Goal: Communication & Community: Answer question/provide support

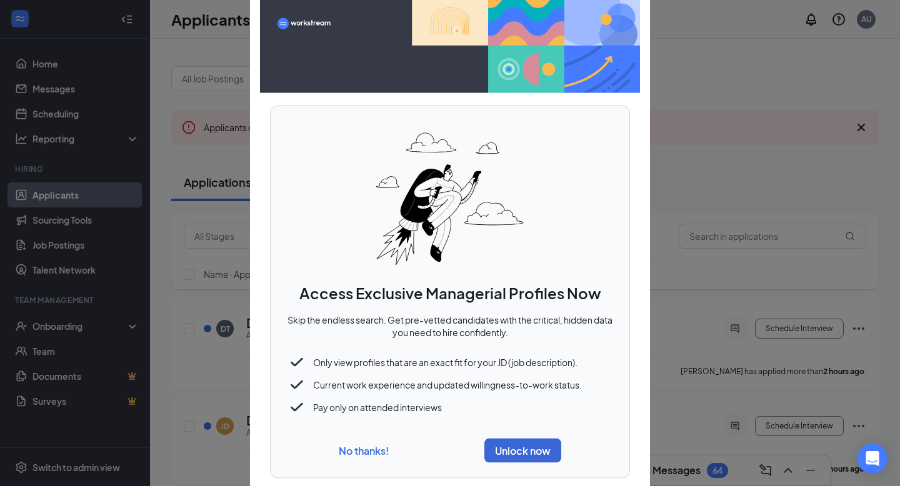
click at [351, 467] on div "No thanks! Unlock now" at bounding box center [450, 450] width 329 height 34
click at [353, 455] on button "No thanks!" at bounding box center [364, 450] width 50 height 13
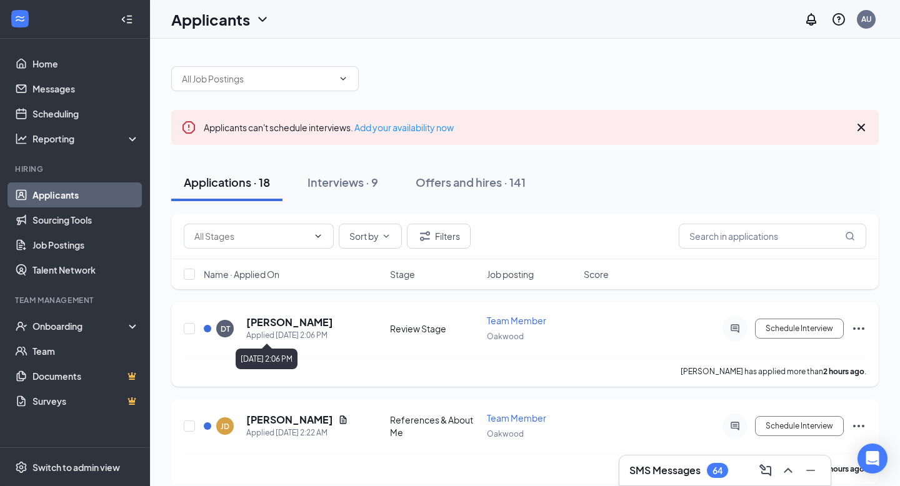
click at [288, 331] on div "Applied [DATE] 2:06 PM" at bounding box center [289, 336] width 87 height 13
click at [304, 317] on h5 "[PERSON_NAME]" at bounding box center [289, 323] width 87 height 14
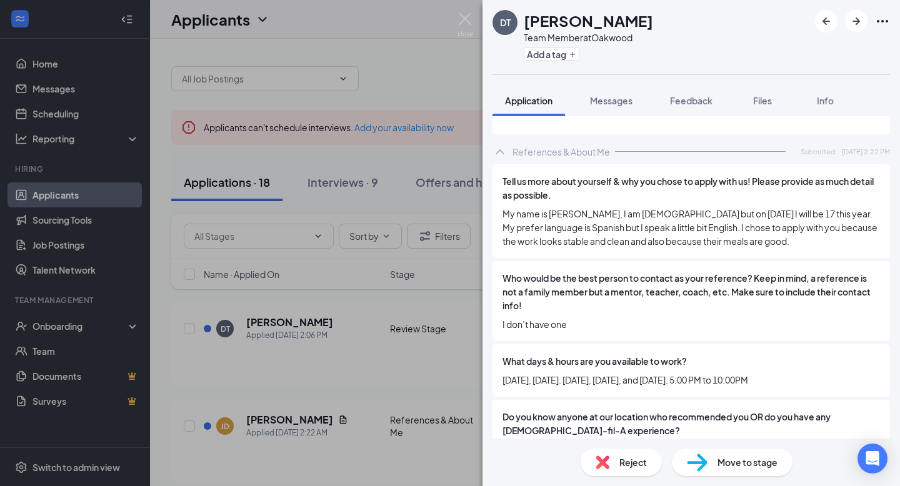
scroll to position [191, 0]
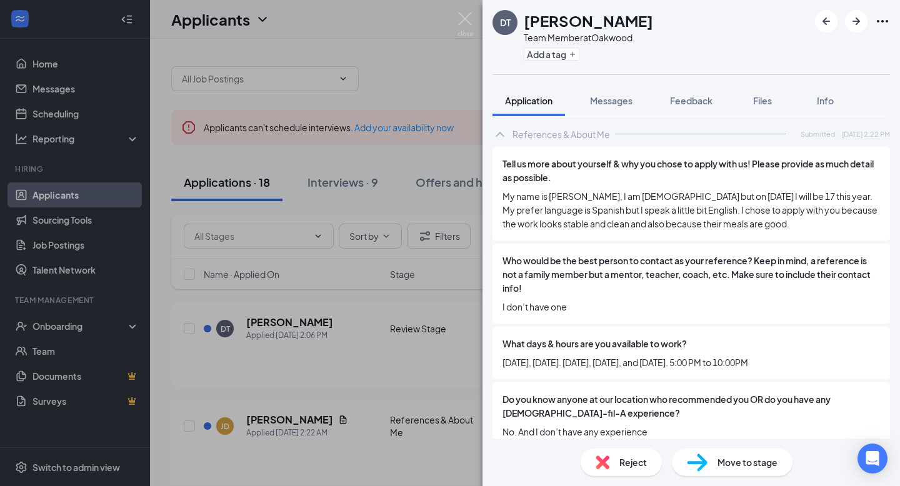
click at [458, 142] on div "DT [PERSON_NAME] Team Member at [GEOGRAPHIC_DATA] Add a tag Application Message…" at bounding box center [450, 243] width 900 height 486
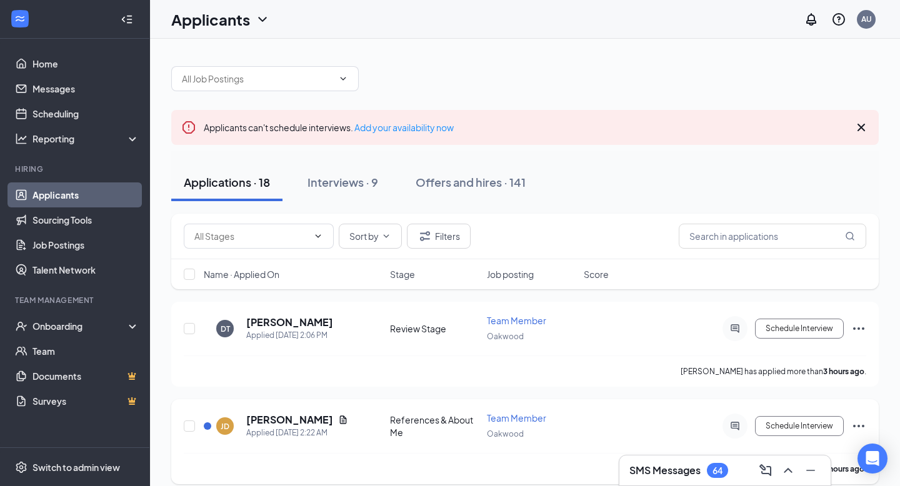
scroll to position [129, 0]
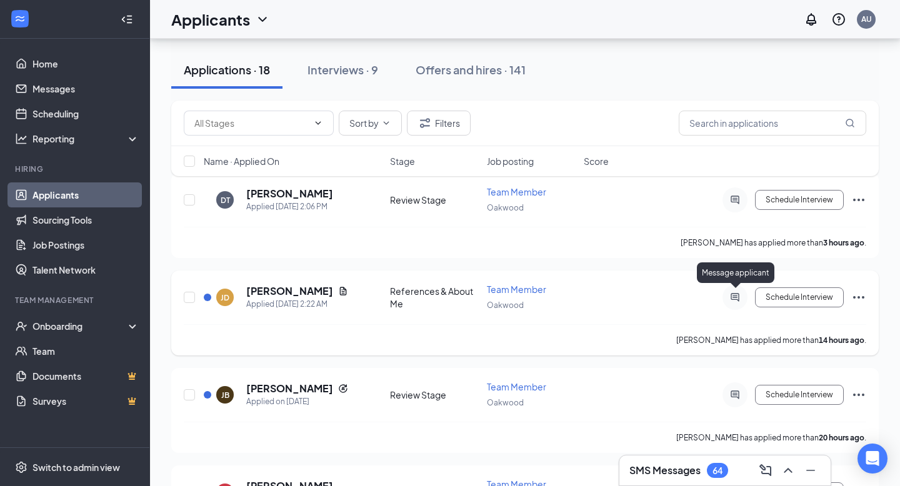
click at [740, 293] on icon "ActiveChat" at bounding box center [735, 298] width 15 height 10
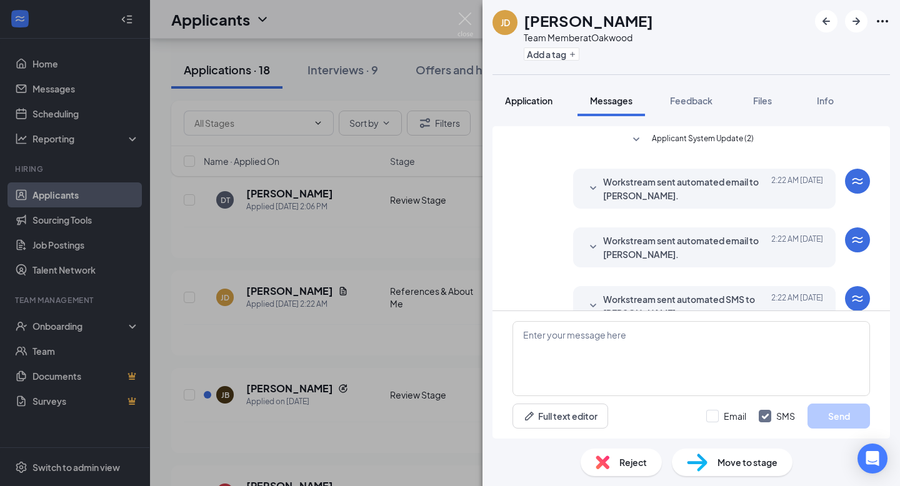
click at [550, 95] on div "Application" at bounding box center [529, 100] width 48 height 13
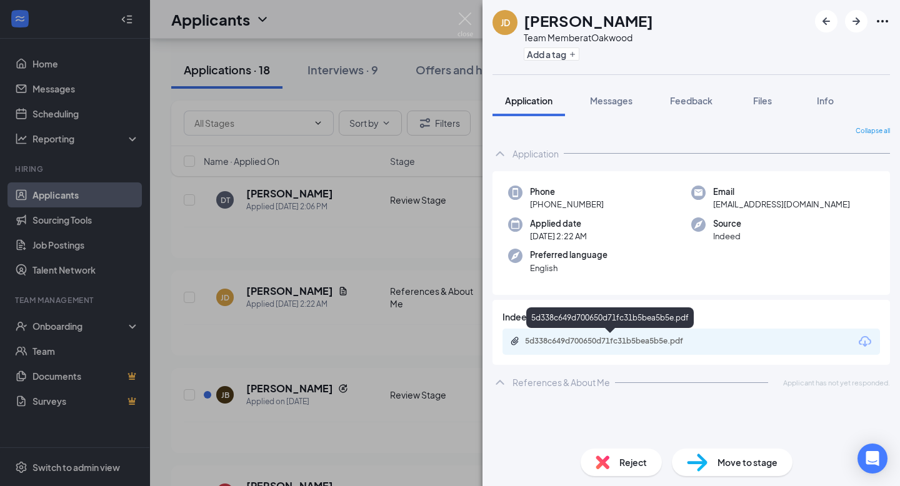
click at [550, 339] on div "5d338c649d700650d71fc31b5bea5b5e.pdf" at bounding box center [612, 341] width 175 height 10
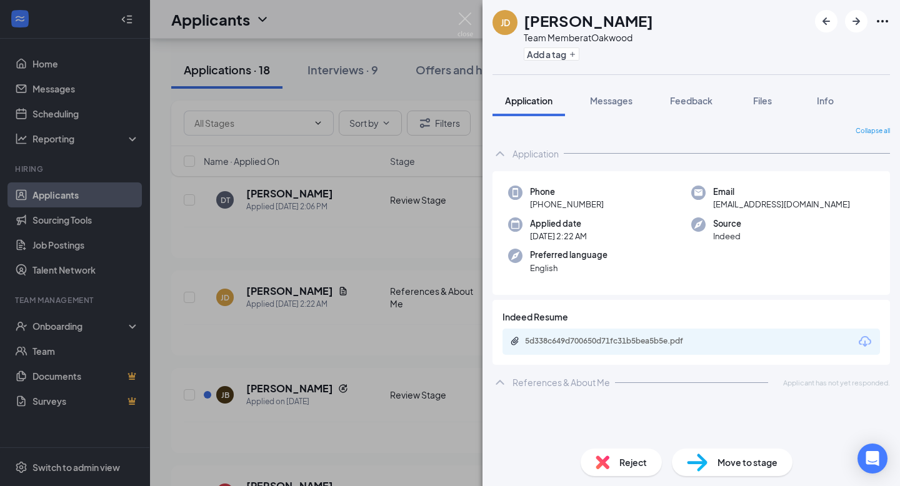
click at [242, 292] on div "[PERSON_NAME] Team Member at Oakwood Add a tag Application Messages Feedback Fi…" at bounding box center [450, 243] width 900 height 486
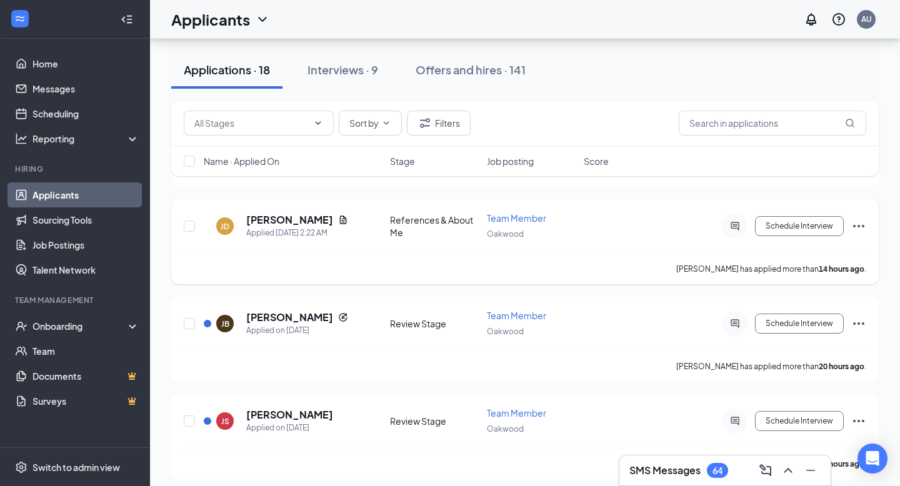
scroll to position [208, 0]
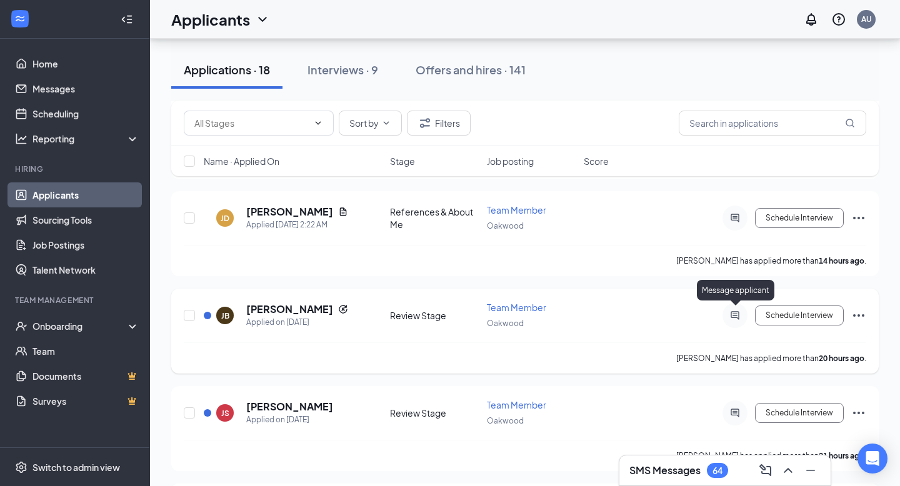
click at [728, 315] on icon "ActiveChat" at bounding box center [735, 316] width 15 height 10
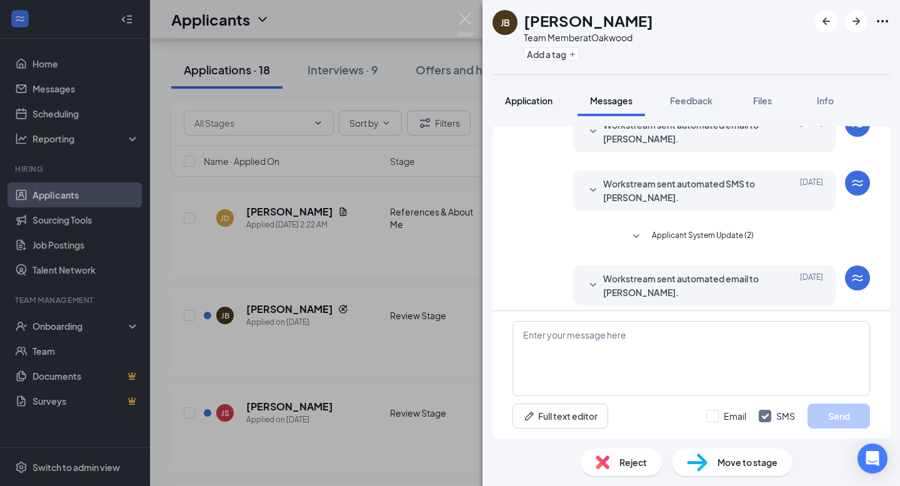
scroll to position [182, 0]
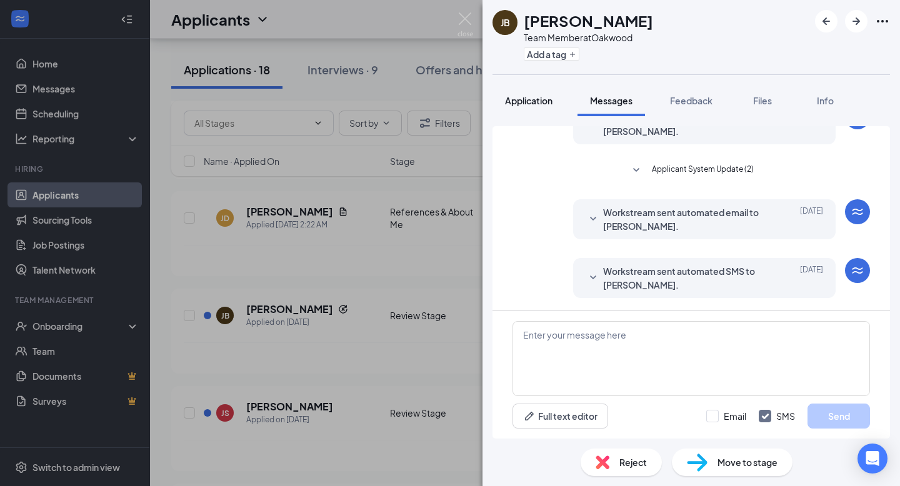
click at [526, 98] on span "Application" at bounding box center [529, 100] width 48 height 11
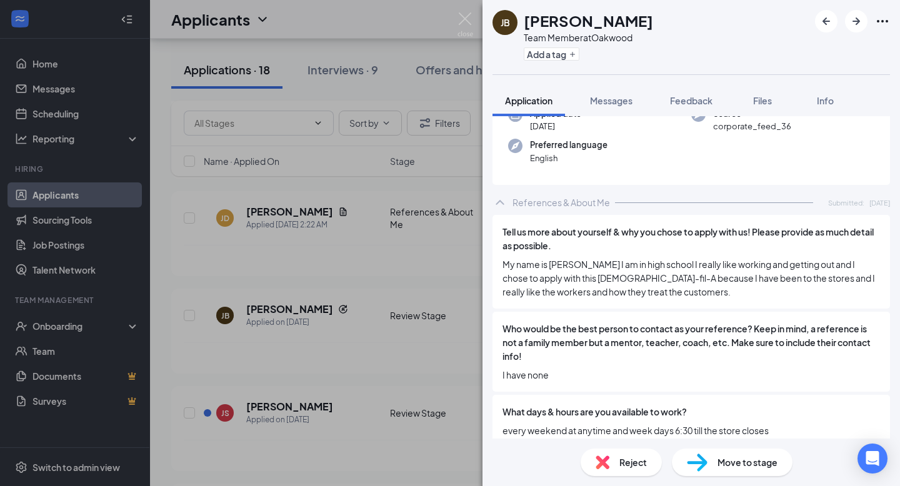
scroll to position [226, 0]
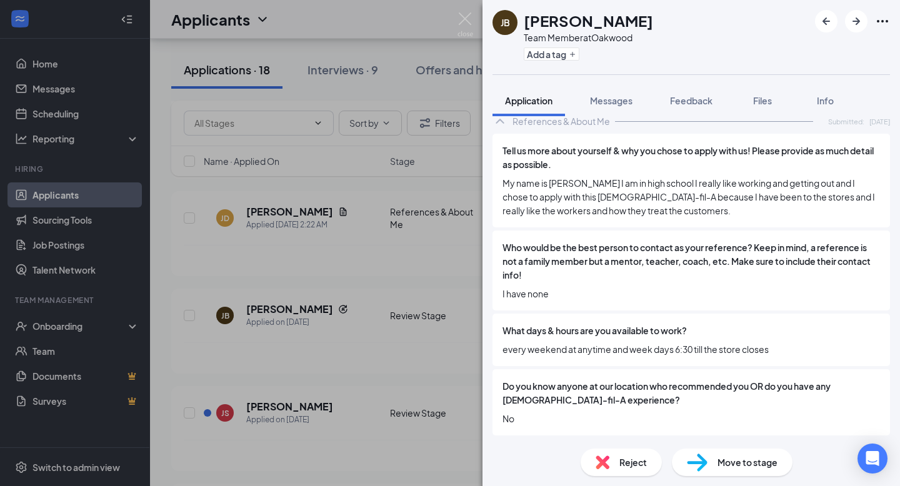
click at [445, 310] on div "[PERSON_NAME] Team Member at [GEOGRAPHIC_DATA] Add a tag Application Messages F…" at bounding box center [450, 243] width 900 height 486
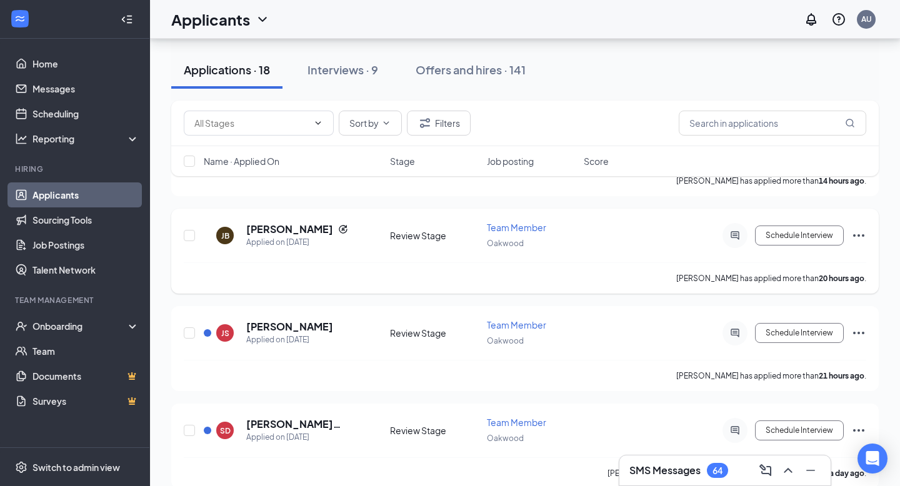
scroll to position [292, 0]
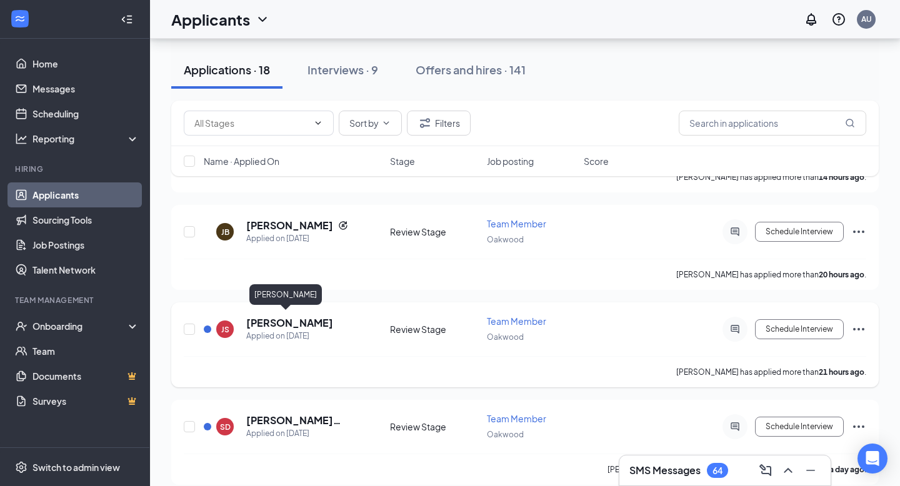
click at [268, 323] on h5 "[PERSON_NAME]" at bounding box center [289, 323] width 87 height 14
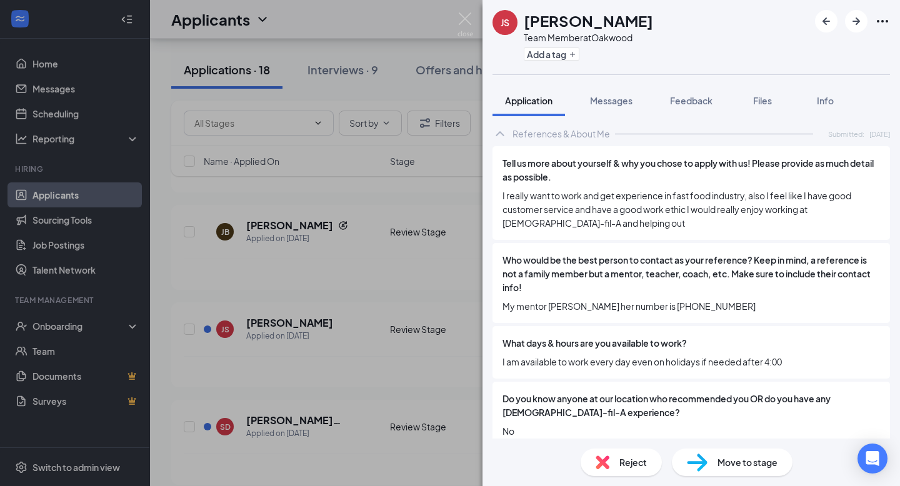
scroll to position [191, 0]
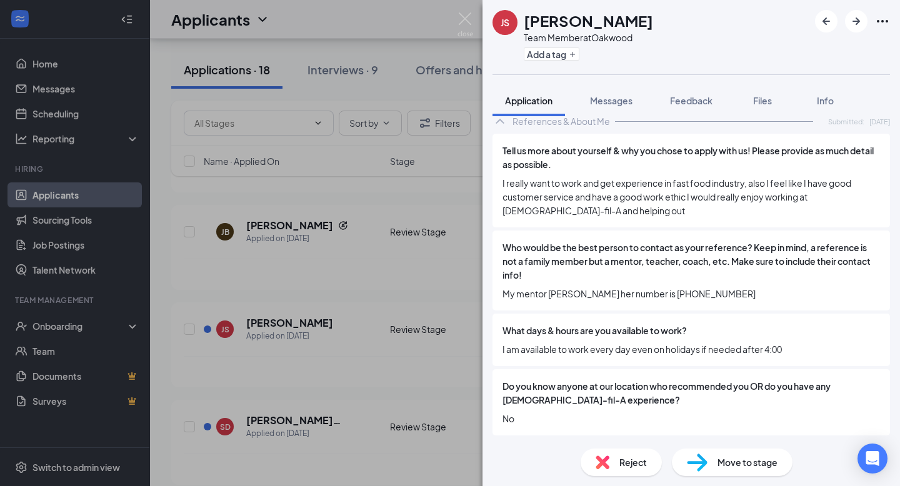
click at [461, 322] on div "JS [PERSON_NAME] Team Member at [GEOGRAPHIC_DATA] Add a tag Application Message…" at bounding box center [450, 243] width 900 height 486
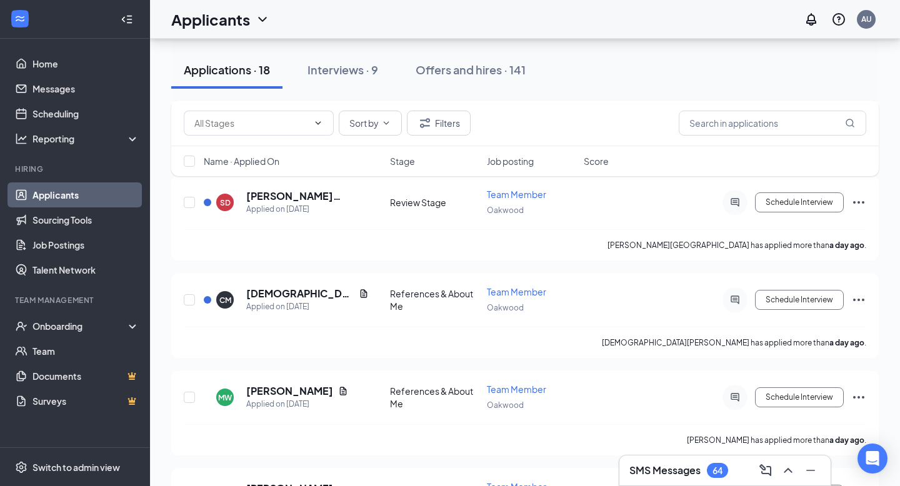
scroll to position [530, 0]
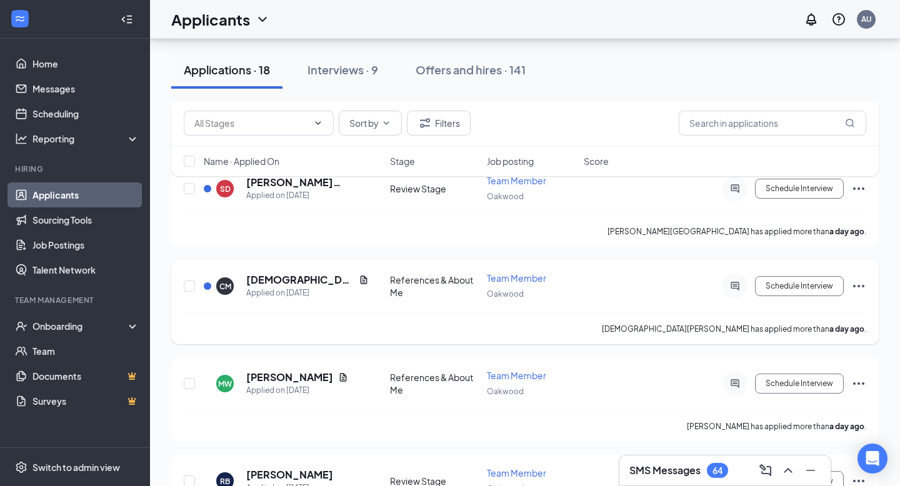
click at [289, 273] on h5 "[DEMOGRAPHIC_DATA][PERSON_NAME]" at bounding box center [300, 280] width 108 height 14
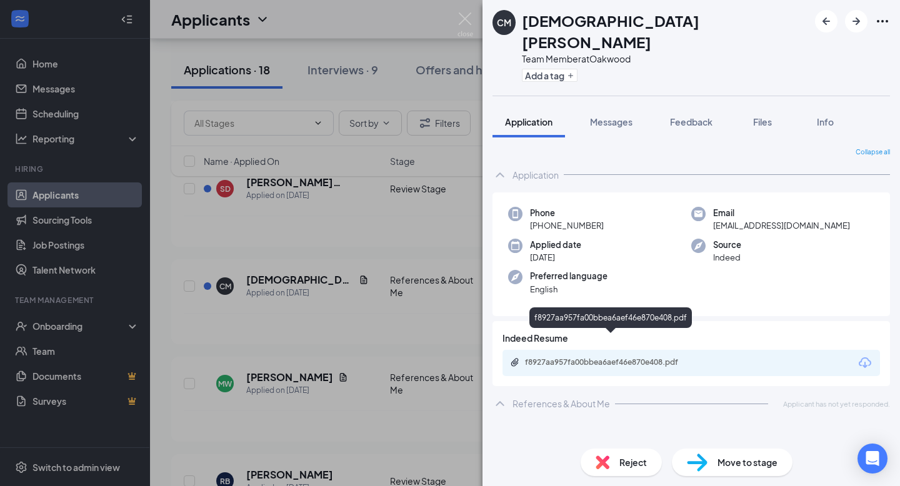
click at [571, 350] on div "f8927aa957fa00bbea6aef46e870e408.pdf" at bounding box center [692, 363] width 378 height 26
click at [571, 358] on div "f8927aa957fa00bbea6aef46e870e408.pdf" at bounding box center [612, 363] width 175 height 10
click at [443, 129] on div "CM [DEMOGRAPHIC_DATA][PERSON_NAME] Team Member at [GEOGRAPHIC_DATA] Add a tag A…" at bounding box center [450, 243] width 900 height 486
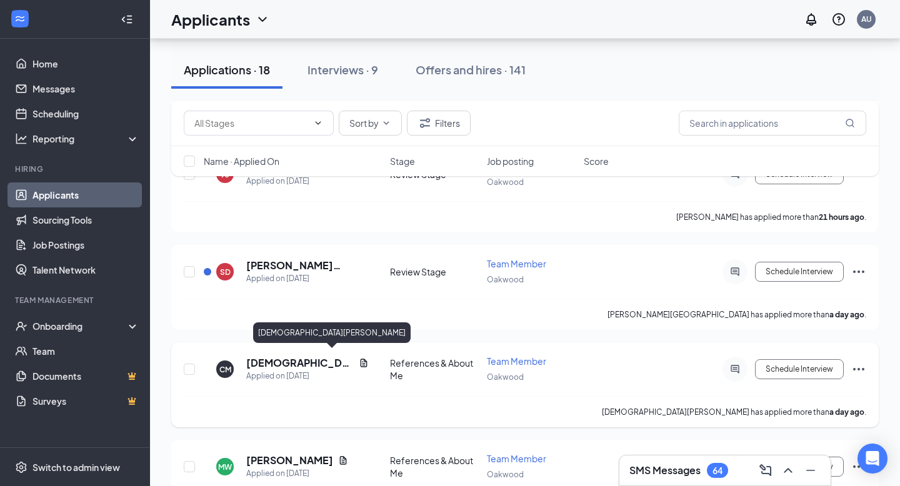
scroll to position [443, 0]
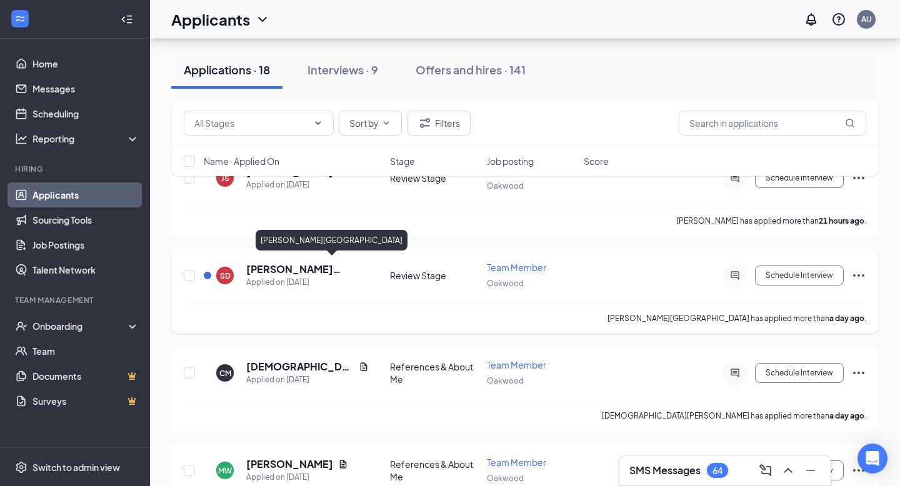
click at [287, 266] on h5 "[PERSON_NAME][GEOGRAPHIC_DATA]" at bounding box center [307, 270] width 123 height 14
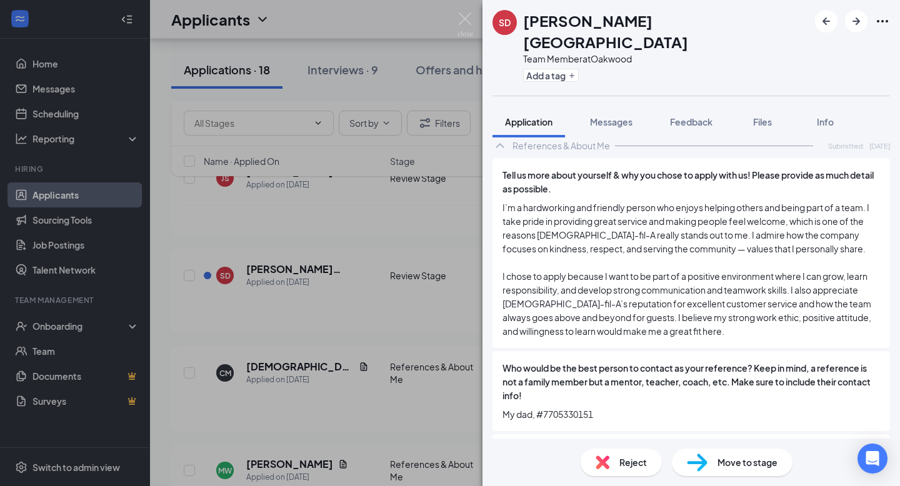
scroll to position [86, 0]
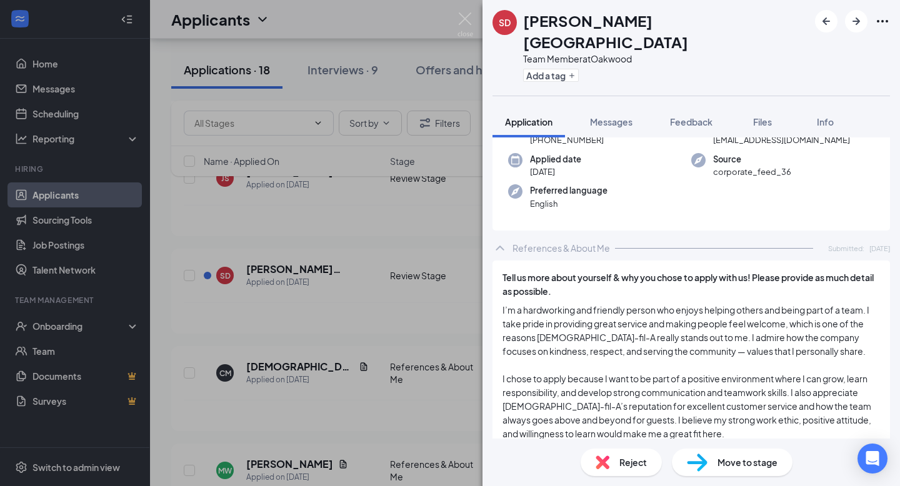
click at [436, 291] on div "SD [PERSON_NAME] Team Member at [GEOGRAPHIC_DATA] Add a tag Application Message…" at bounding box center [450, 243] width 900 height 486
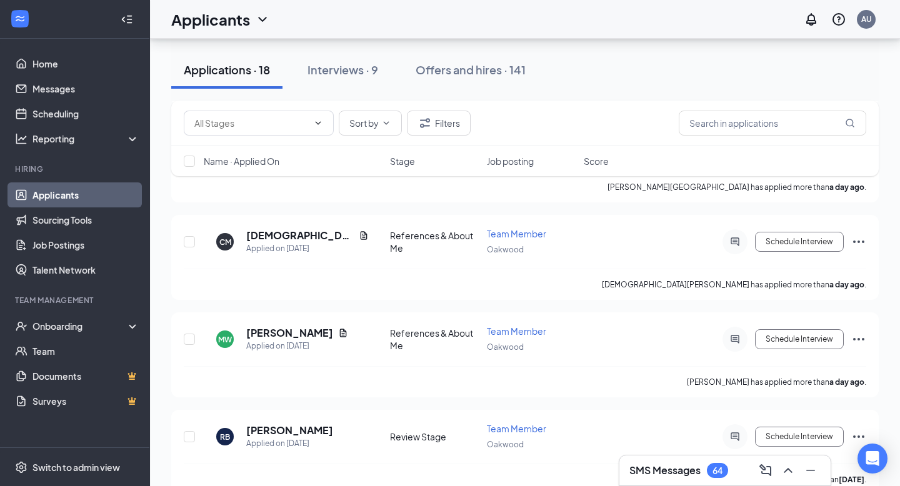
scroll to position [581, 0]
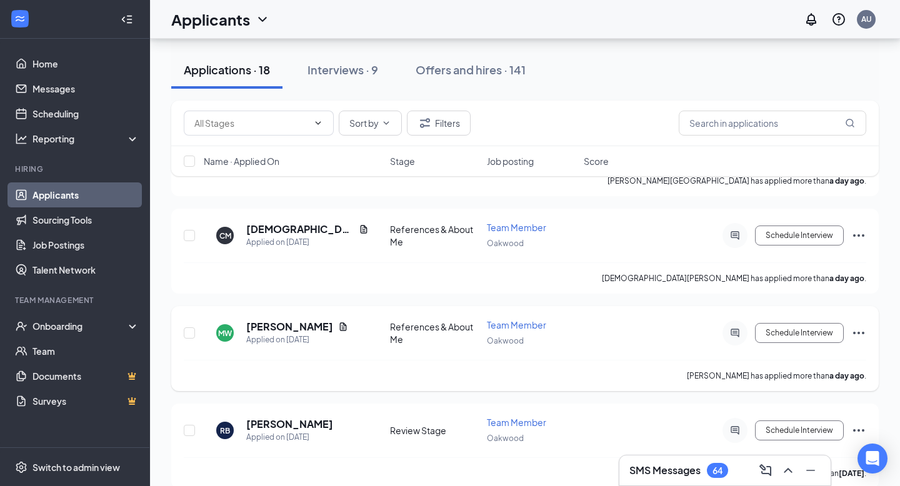
click at [737, 321] on div at bounding box center [735, 333] width 25 height 25
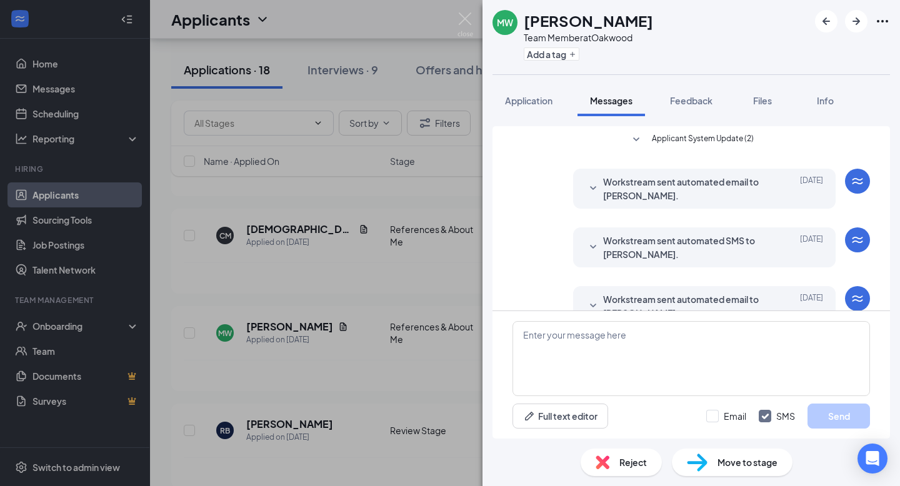
click at [396, 116] on div "MW [PERSON_NAME] Team Member at [GEOGRAPHIC_DATA] Add a tag Application Message…" at bounding box center [450, 243] width 900 height 486
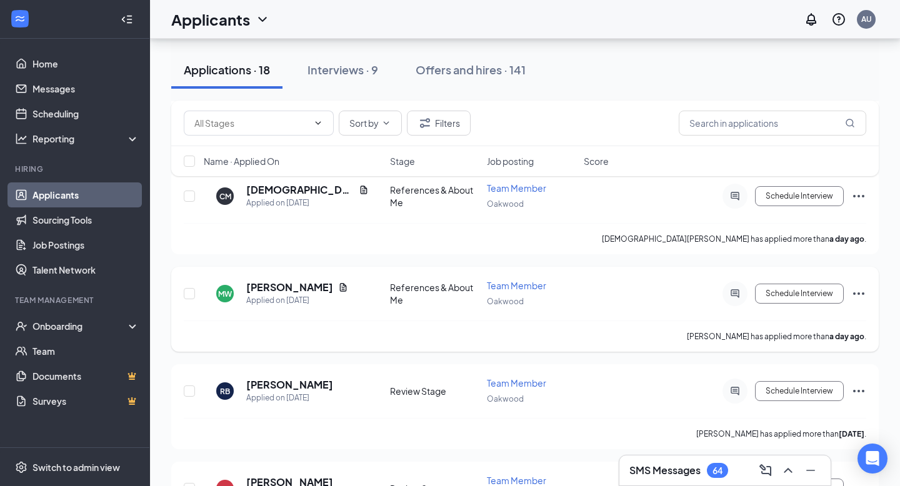
scroll to position [677, 0]
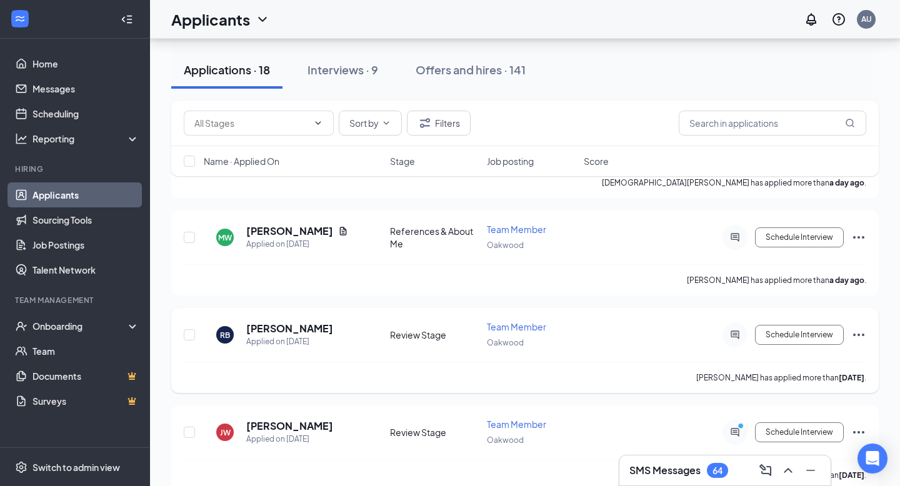
click at [727, 324] on div at bounding box center [735, 335] width 25 height 25
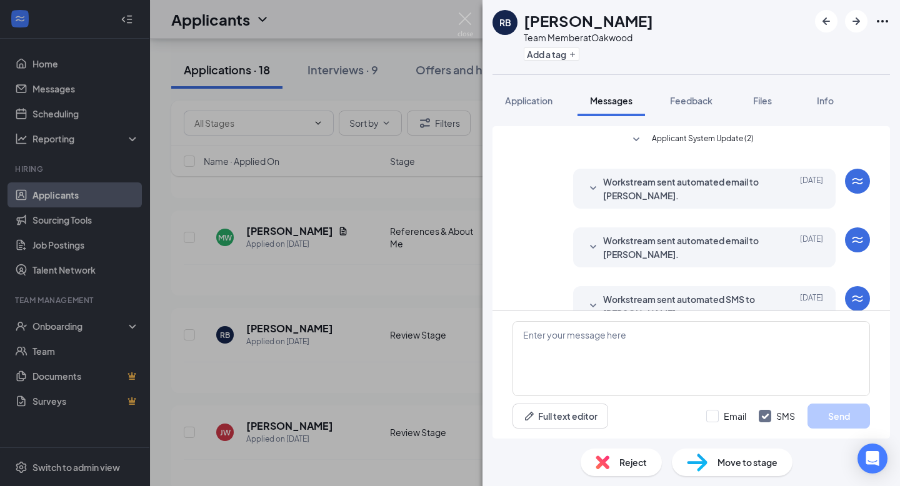
click at [352, 186] on div "RB [PERSON_NAME] Team Member at [GEOGRAPHIC_DATA] Add a tag Application Message…" at bounding box center [450, 243] width 900 height 486
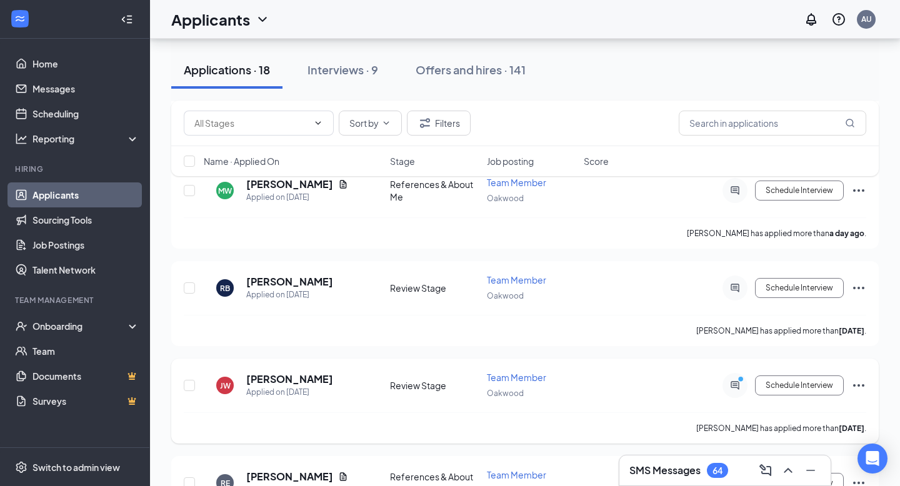
scroll to position [727, 0]
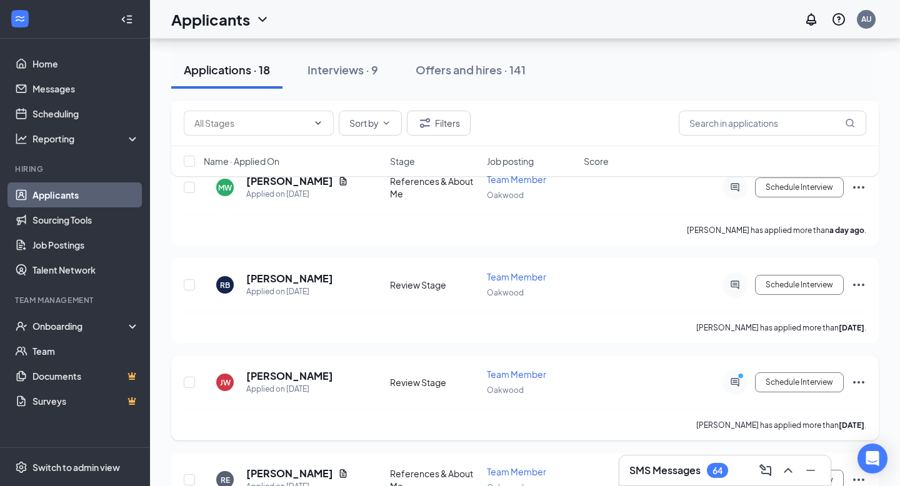
click at [743, 385] on div at bounding box center [735, 382] width 25 height 25
click at [738, 373] on icon "PrimaryDot" at bounding box center [742, 378] width 15 height 10
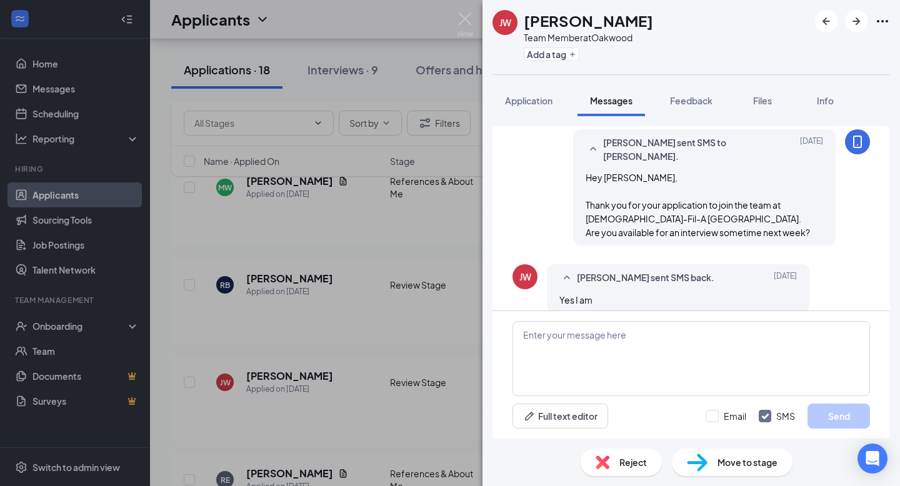
scroll to position [425, 0]
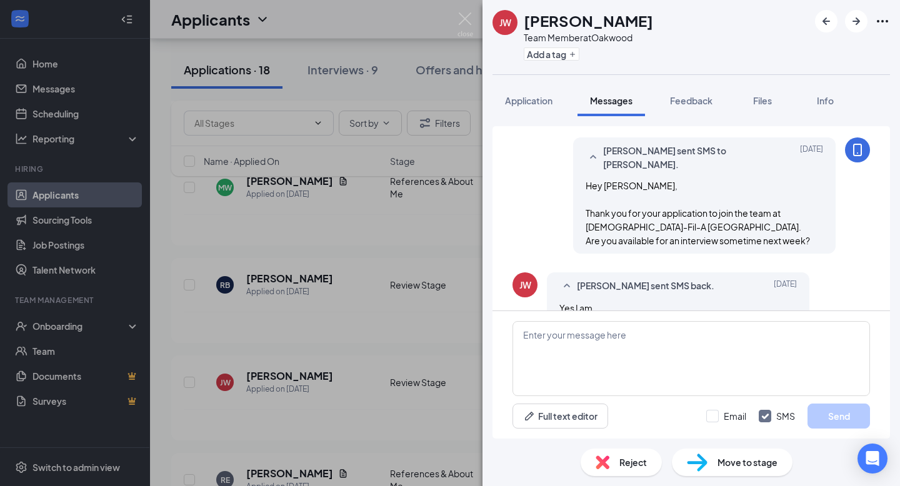
scroll to position [425, 0]
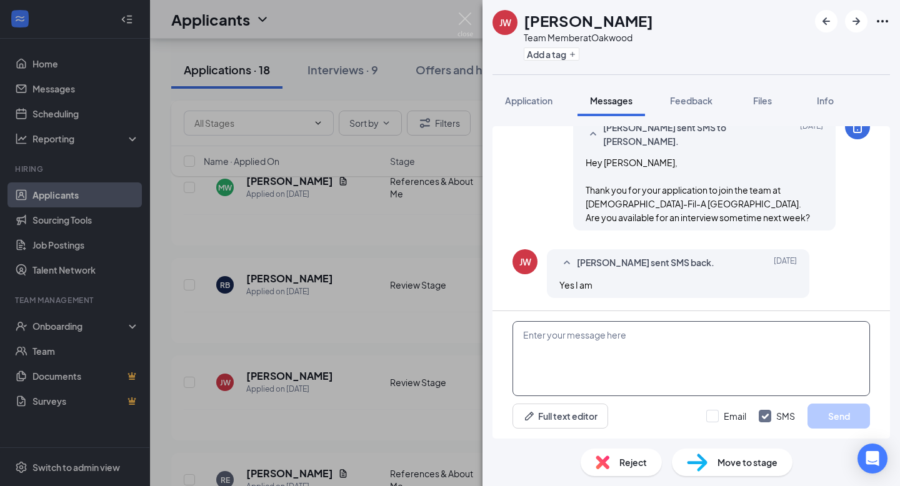
click at [598, 346] on textarea at bounding box center [692, 358] width 358 height 75
type textarea "What days and times work best for you?"
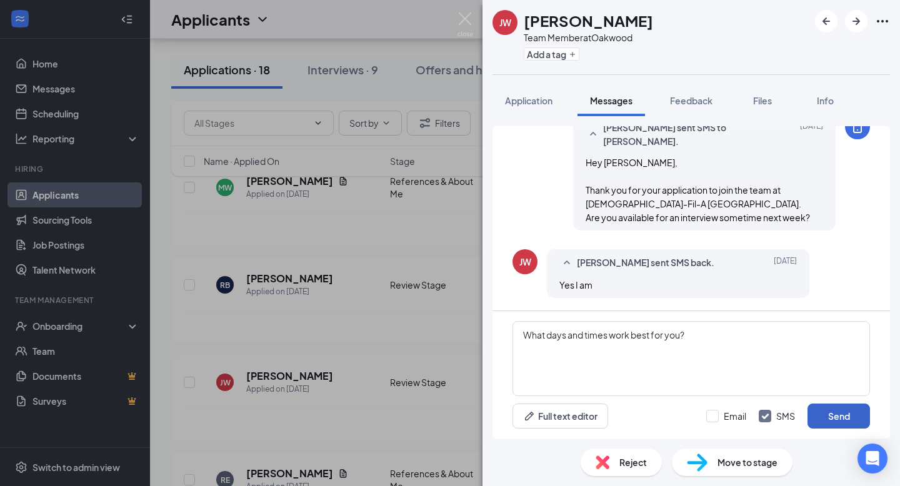
click at [818, 420] on button "Send" at bounding box center [839, 416] width 63 height 25
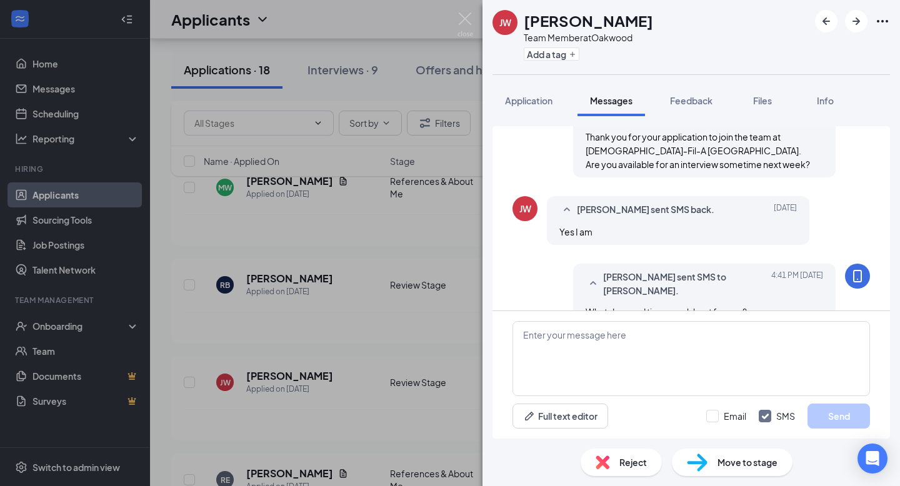
scroll to position [492, 0]
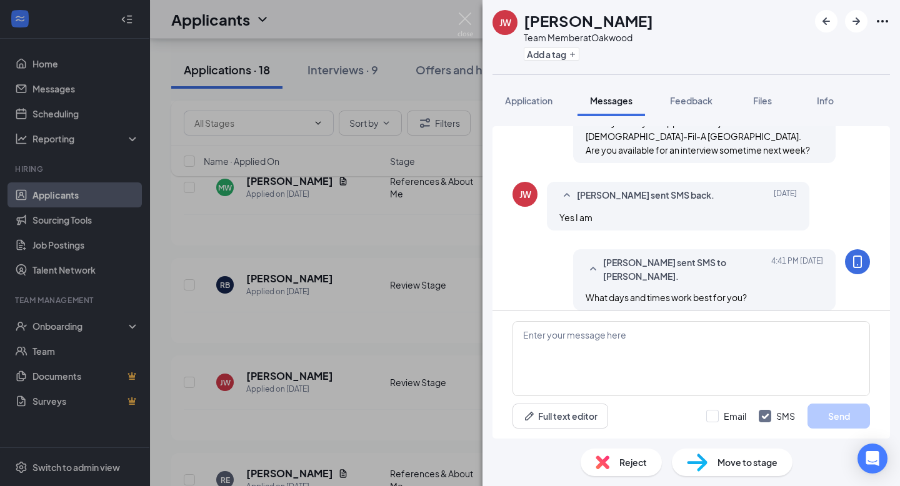
click at [448, 274] on div "[PERSON_NAME] Team Member at [GEOGRAPHIC_DATA] Add a tag Application Messages F…" at bounding box center [450, 243] width 900 height 486
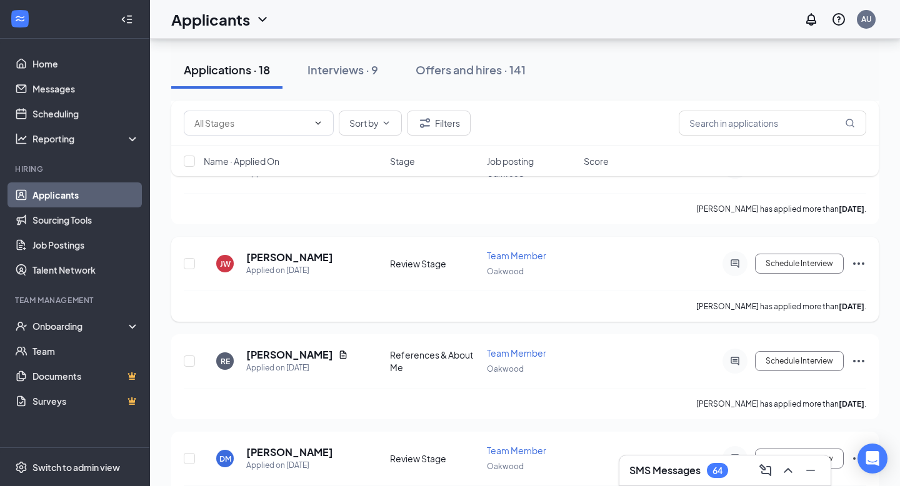
scroll to position [859, 0]
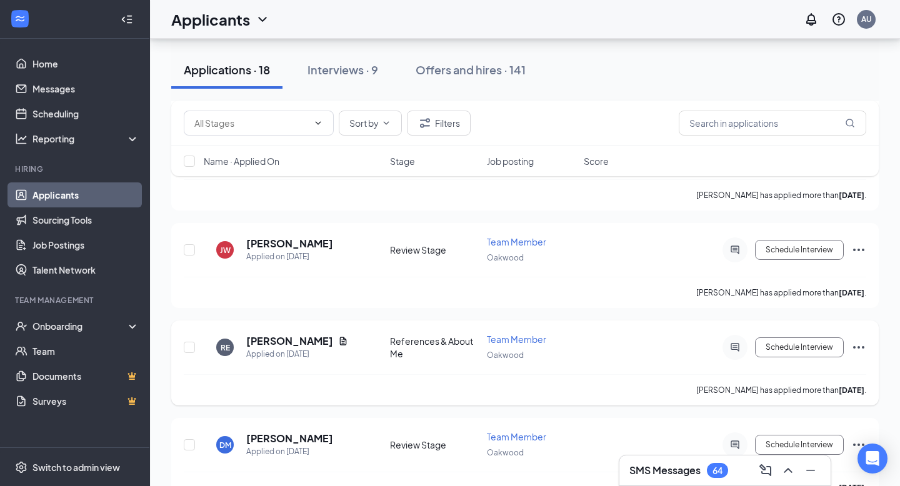
click at [723, 340] on div at bounding box center [735, 347] width 25 height 25
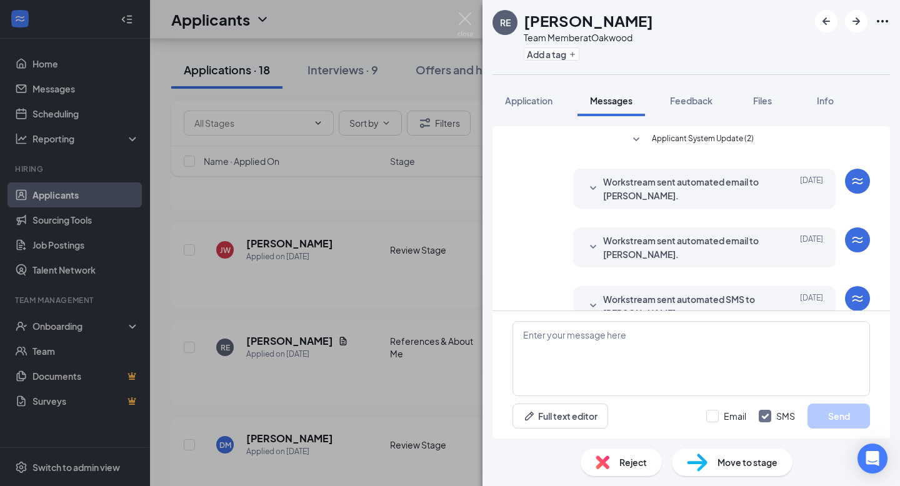
click at [451, 239] on div "RE [PERSON_NAME] Team Member at [GEOGRAPHIC_DATA] Add a tag Application Message…" at bounding box center [450, 243] width 900 height 486
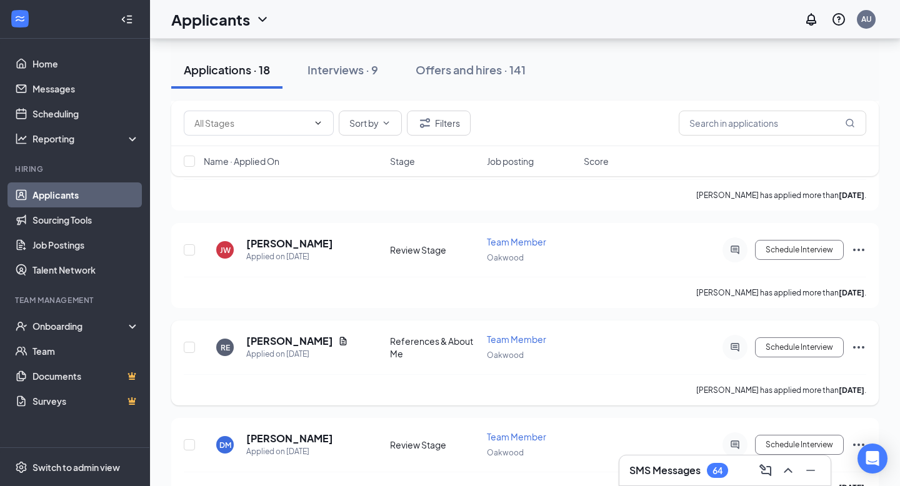
click at [275, 335] on h5 "[PERSON_NAME]" at bounding box center [289, 342] width 87 height 14
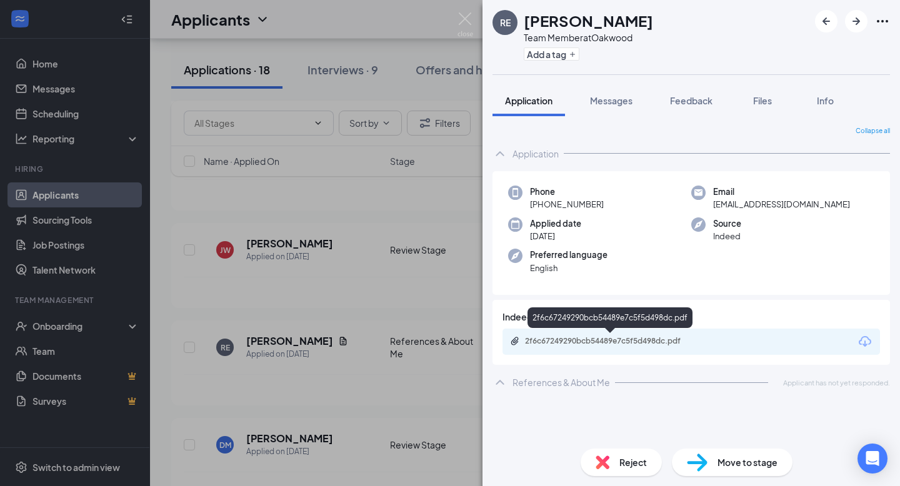
click at [561, 341] on div "2f6c67249290bcb54489e7c5f5d498dc.pdf" at bounding box center [612, 341] width 175 height 10
click at [322, 384] on div "RE [PERSON_NAME] Team Member at [GEOGRAPHIC_DATA] Add a tag Application Message…" at bounding box center [450, 243] width 900 height 486
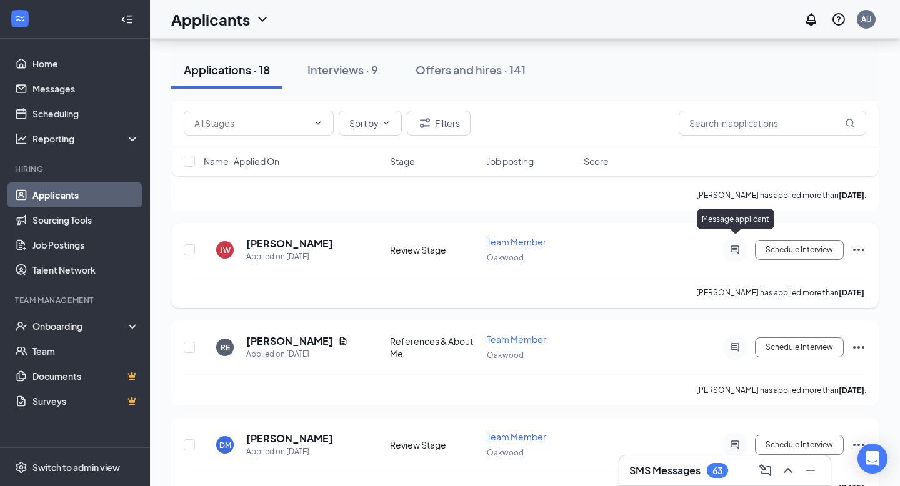
click at [733, 246] on icon "ActiveChat" at bounding box center [735, 250] width 8 height 8
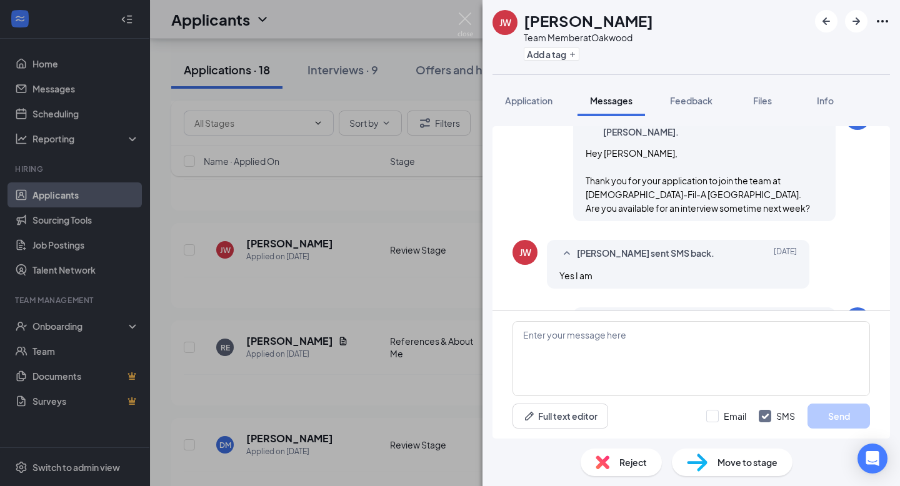
scroll to position [393, 0]
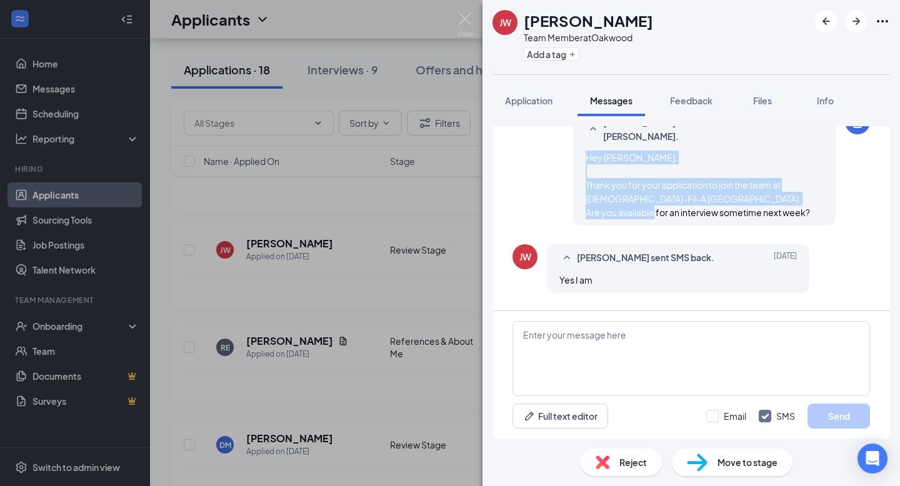
drag, startPoint x: 584, startPoint y: 158, endPoint x: 780, endPoint y: 207, distance: 202.3
click at [780, 207] on div "[PERSON_NAME] sent SMS to [PERSON_NAME]. [DATE] Hey [PERSON_NAME], Thank you fo…" at bounding box center [704, 167] width 263 height 116
click at [780, 207] on span "Hey [PERSON_NAME], Thank you for your application to join the team at [DEMOGRAP…" at bounding box center [698, 185] width 224 height 66
drag, startPoint x: 581, startPoint y: 156, endPoint x: 849, endPoint y: 208, distance: 272.6
click at [849, 208] on div "[PERSON_NAME] sent SMS to [PERSON_NAME]. [DATE] Hey [PERSON_NAME], Thank you fo…" at bounding box center [692, 170] width 358 height 123
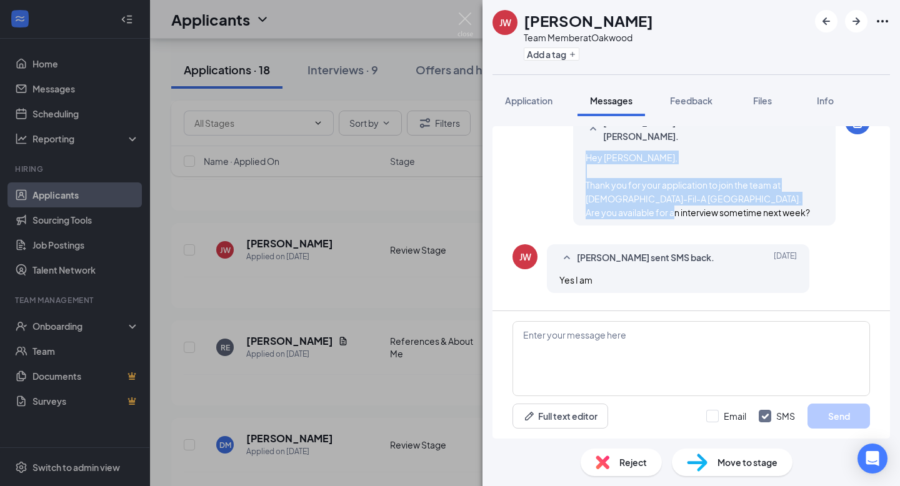
copy span "Hey [PERSON_NAME], Thank you for your application to join the team at [DEMOGRAP…"
click at [436, 214] on div "[PERSON_NAME] Team Member at [GEOGRAPHIC_DATA] Add a tag Application Messages F…" at bounding box center [450, 243] width 900 height 486
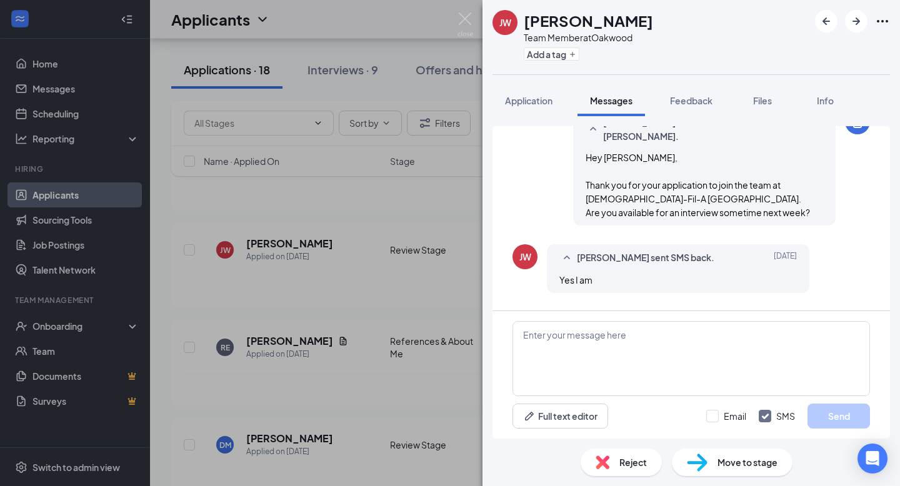
click at [419, 309] on div "[PERSON_NAME] Team Member at [GEOGRAPHIC_DATA] Add a tag Application Messages F…" at bounding box center [450, 243] width 900 height 486
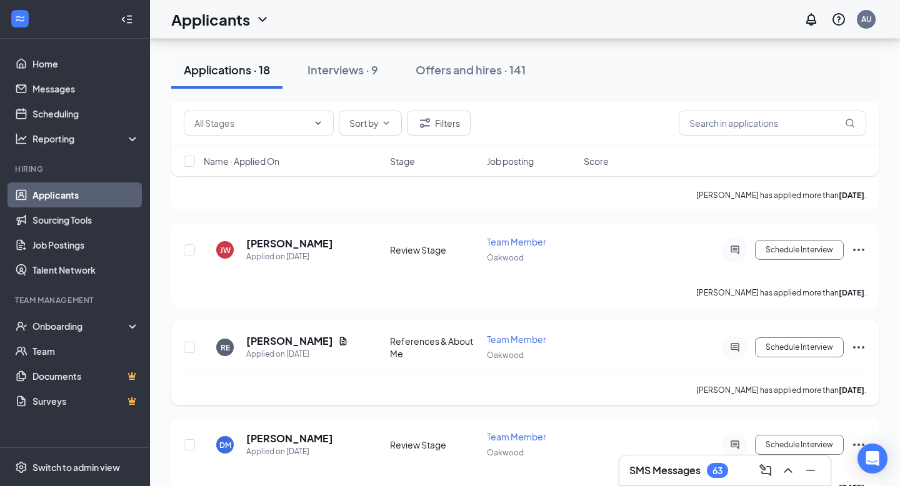
click at [728, 343] on icon "ActiveChat" at bounding box center [735, 348] width 15 height 10
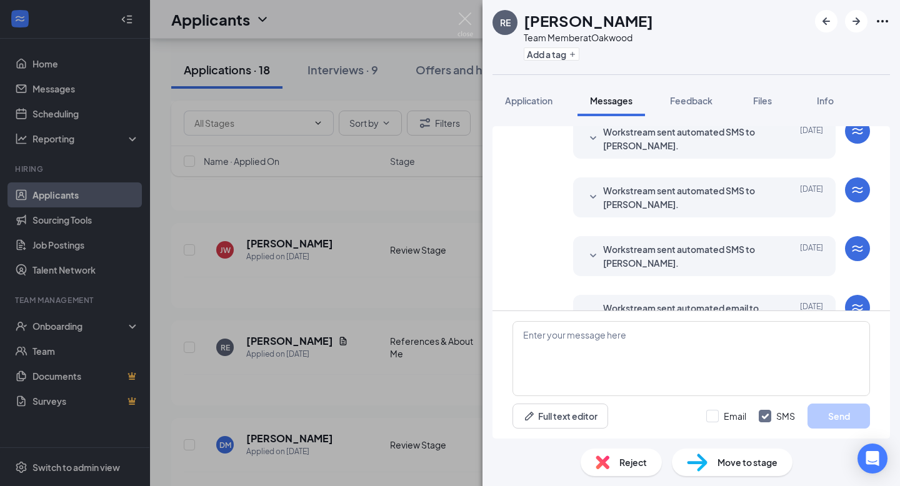
scroll to position [204, 0]
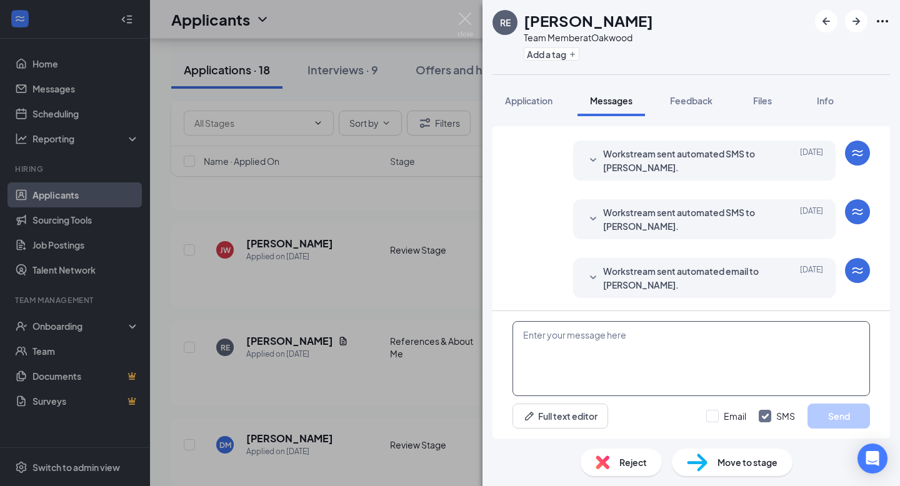
click at [620, 358] on textarea at bounding box center [692, 358] width 358 height 75
paste textarea "Hey [PERSON_NAME], Thank you for your application to join the team at [DEMOGRAP…"
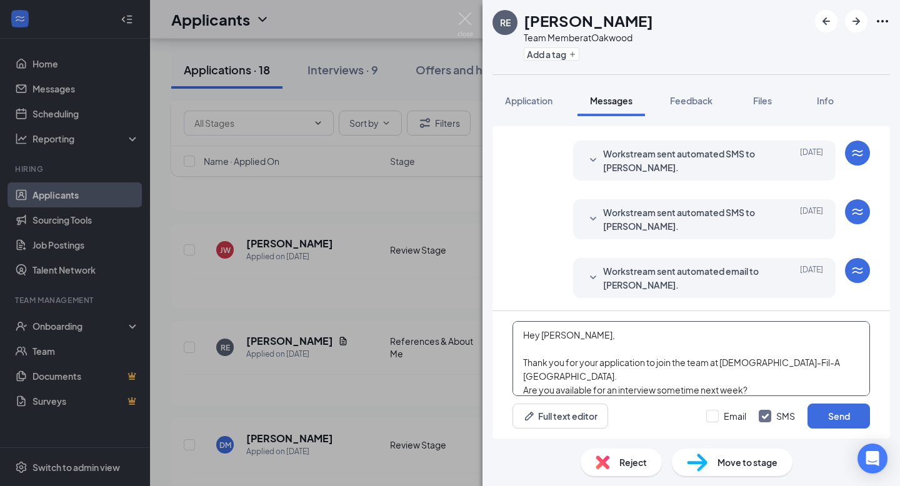
click at [565, 334] on textarea "Hey [PERSON_NAME], Thank you for your application to join the team at [DEMOGRAP…" at bounding box center [692, 358] width 358 height 75
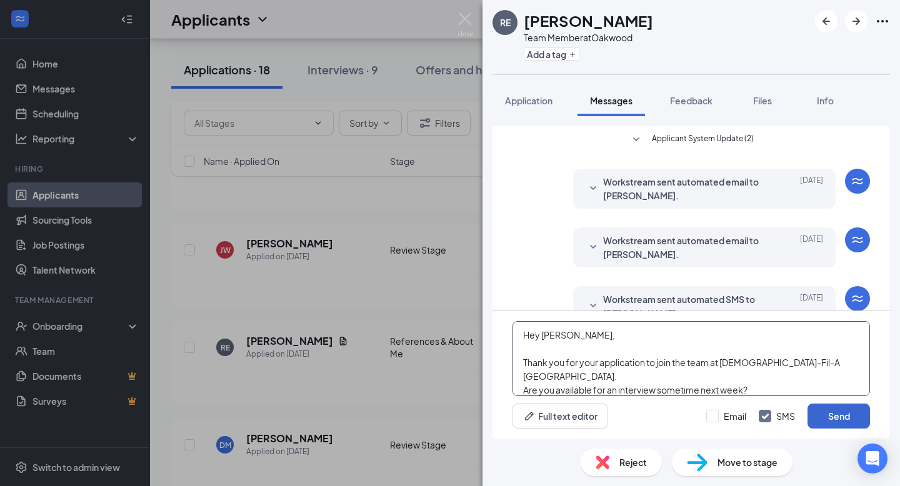
type textarea "Hey [PERSON_NAME], Thank you for your application to join the team at [DEMOGRAP…"
click at [838, 419] on button "Send" at bounding box center [839, 416] width 63 height 25
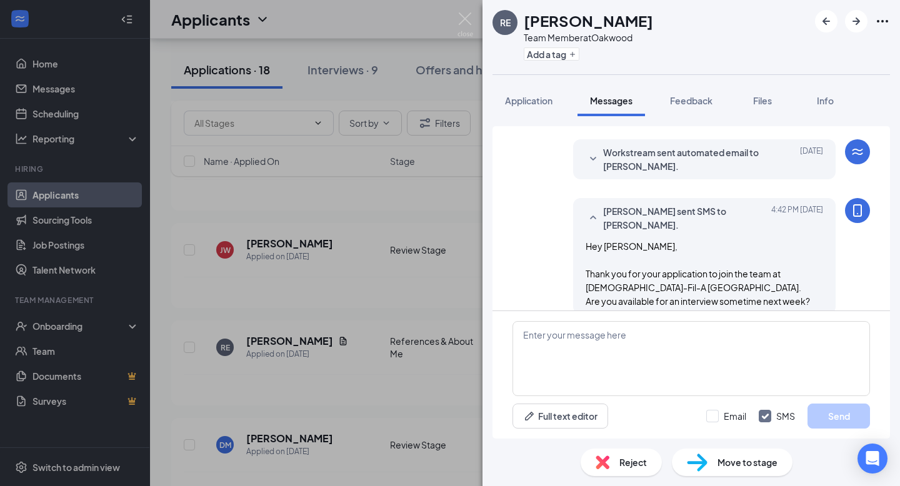
scroll to position [327, 0]
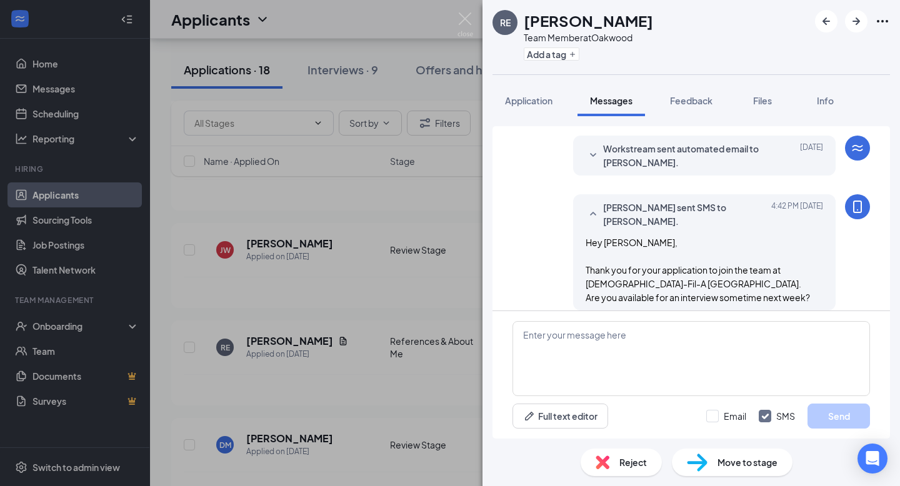
click at [400, 318] on div "RE [PERSON_NAME] Team Member at [GEOGRAPHIC_DATA] Add a tag Application Message…" at bounding box center [450, 243] width 900 height 486
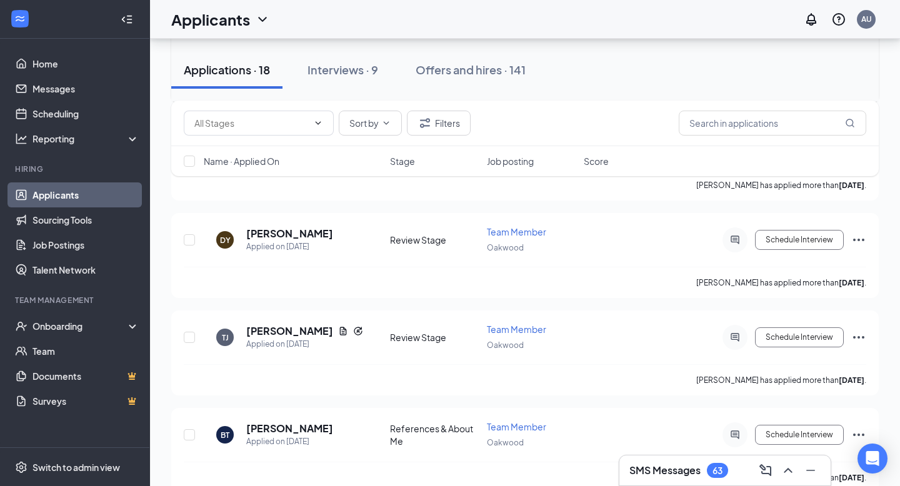
scroll to position [1161, 0]
click at [733, 236] on icon "ActiveChat" at bounding box center [735, 240] width 8 height 8
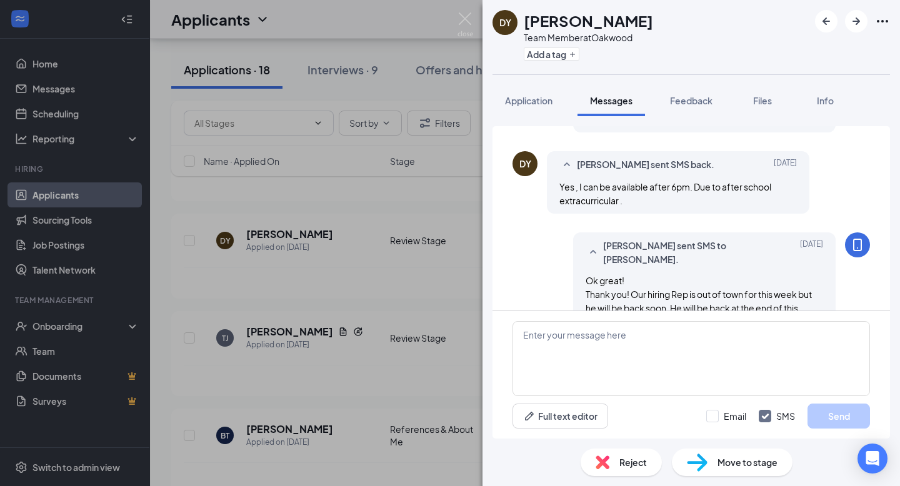
scroll to position [550, 0]
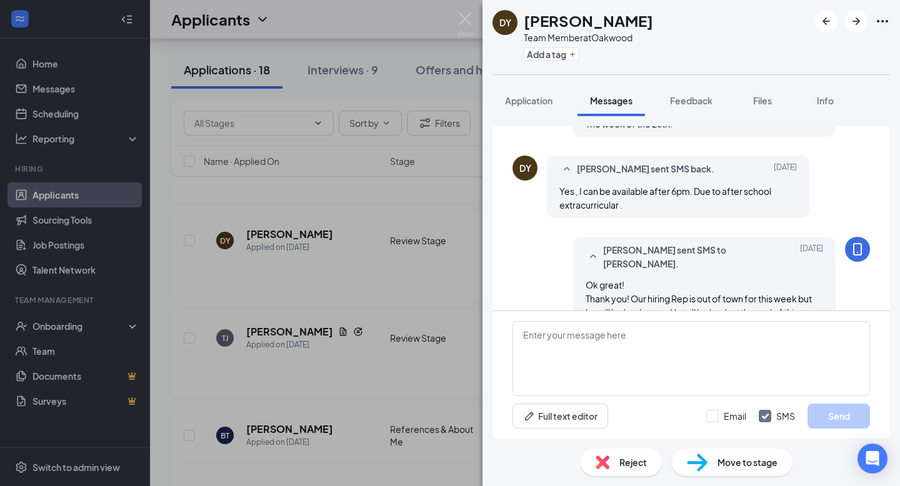
scroll to position [550, 0]
click at [463, 257] on div "DY [PERSON_NAME] Team Member at [GEOGRAPHIC_DATA] Add a tag Application Message…" at bounding box center [450, 243] width 900 height 486
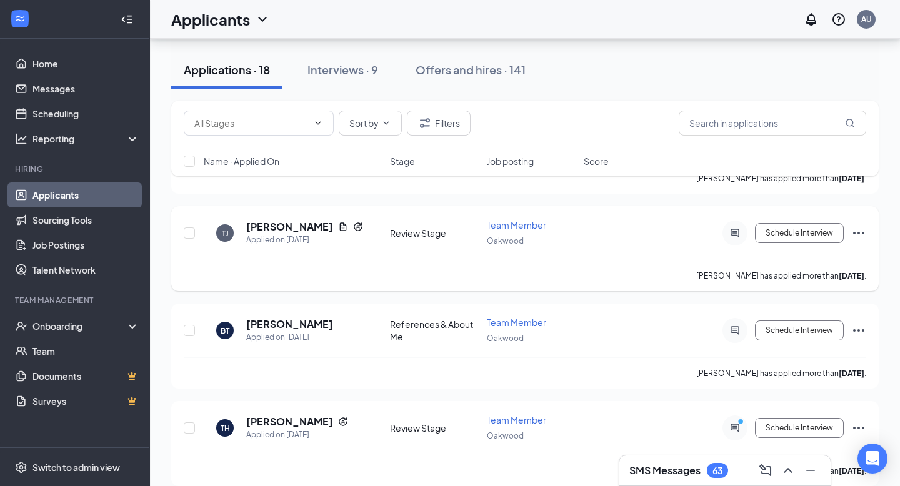
scroll to position [1288, 0]
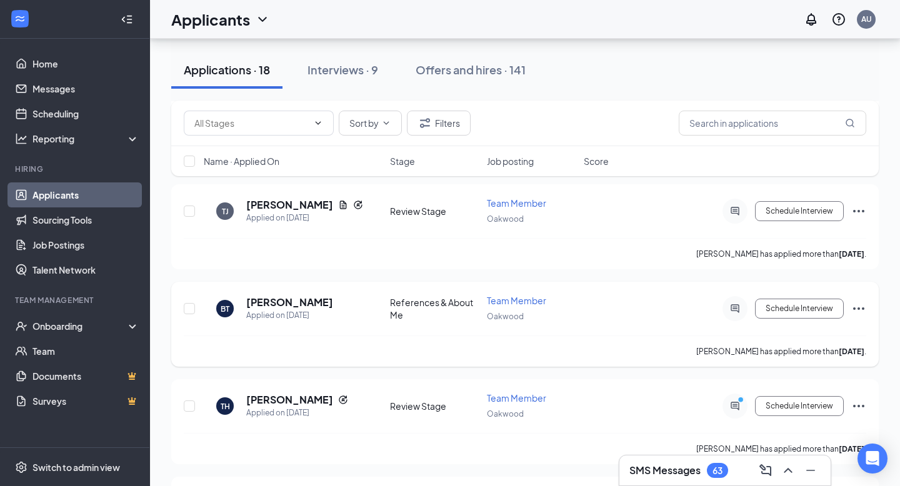
click at [736, 303] on div at bounding box center [735, 308] width 25 height 25
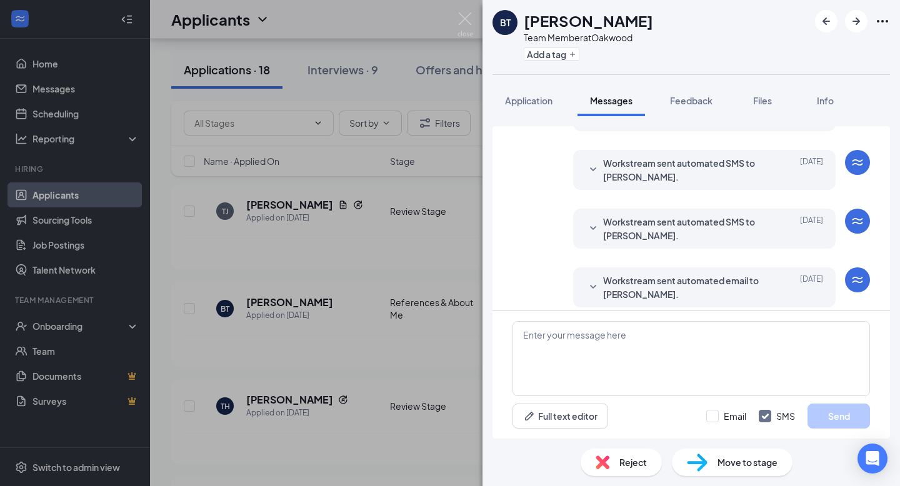
scroll to position [204, 0]
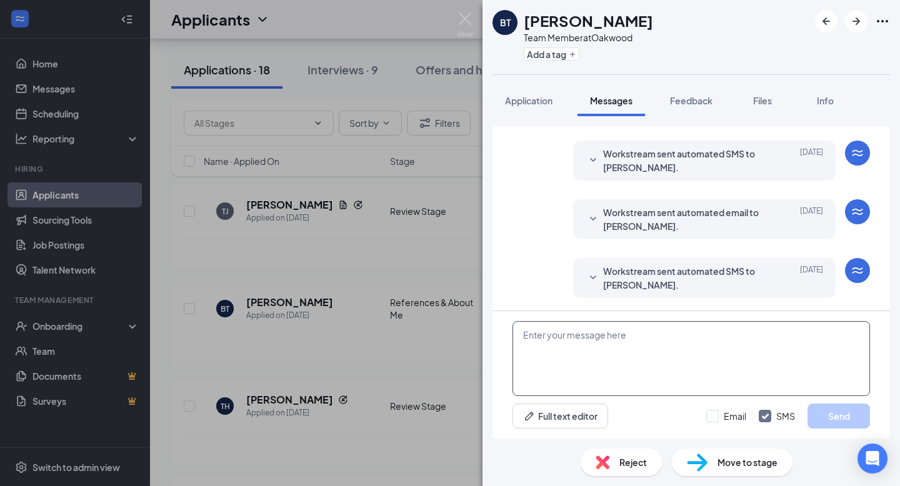
click at [561, 357] on textarea at bounding box center [692, 358] width 358 height 75
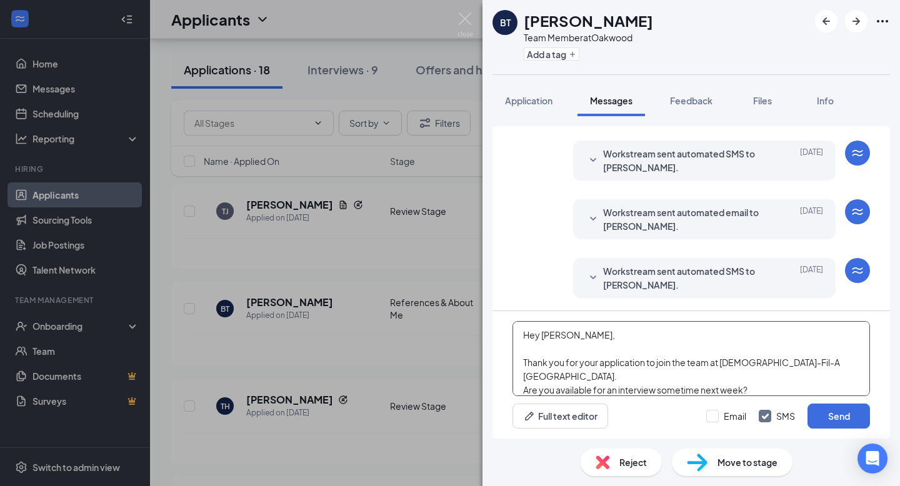
click at [565, 336] on textarea "Hey [PERSON_NAME], Thank you for your application to join the team at [DEMOGRAP…" at bounding box center [692, 358] width 358 height 75
type textarea "Hey [PERSON_NAME], Thank you for your application to join the team at [DEMOGRAP…"
click at [837, 409] on button "Send" at bounding box center [839, 416] width 63 height 25
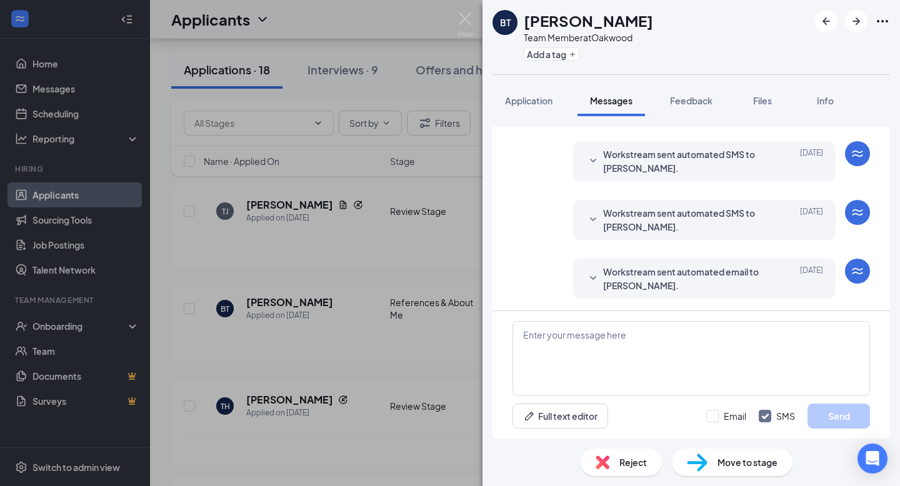
click at [358, 293] on div "[PERSON_NAME] Team Member at [GEOGRAPHIC_DATA] Add a tag Application Messages F…" at bounding box center [450, 243] width 900 height 486
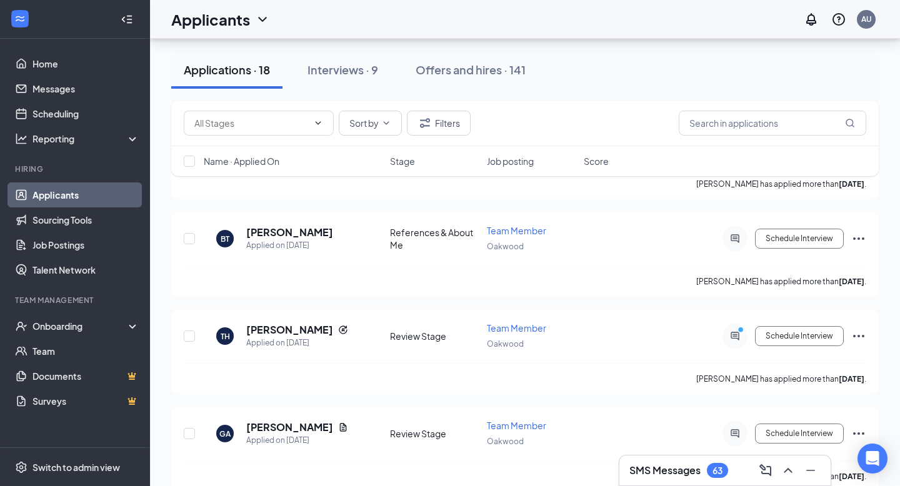
scroll to position [1365, 0]
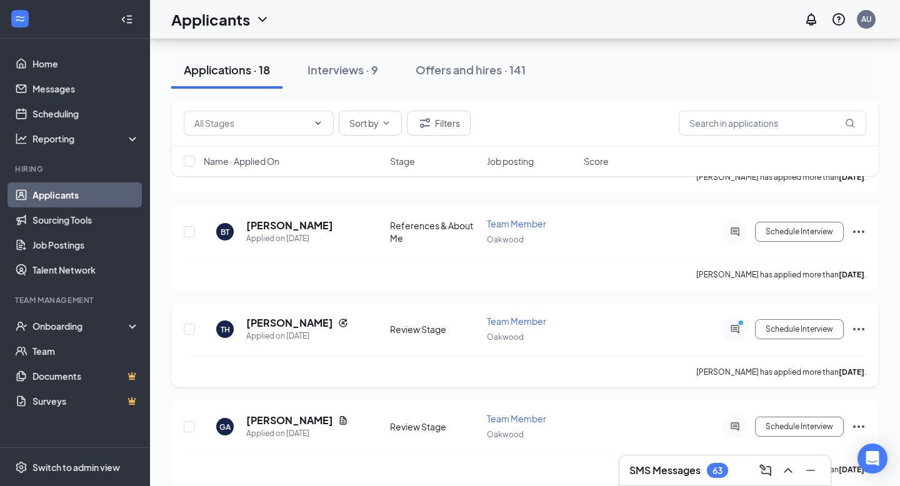
click at [733, 317] on div at bounding box center [735, 329] width 25 height 25
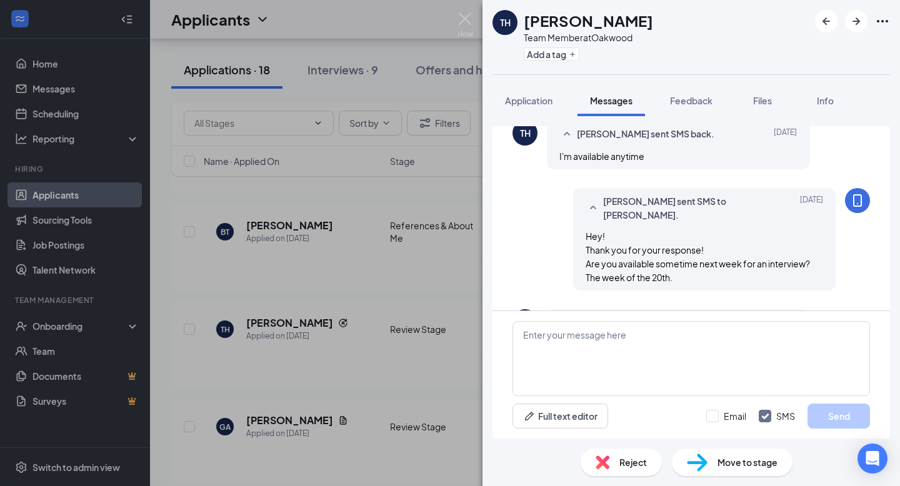
scroll to position [541, 0]
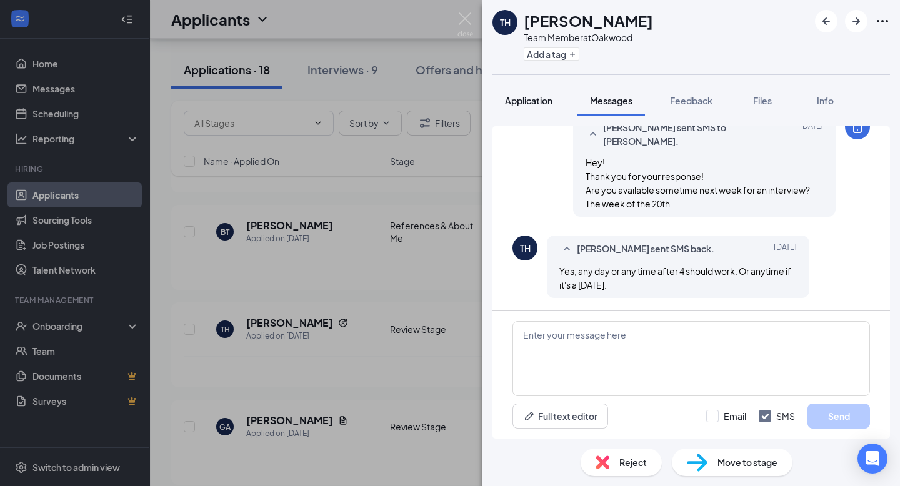
click at [545, 90] on button "Application" at bounding box center [529, 100] width 73 height 31
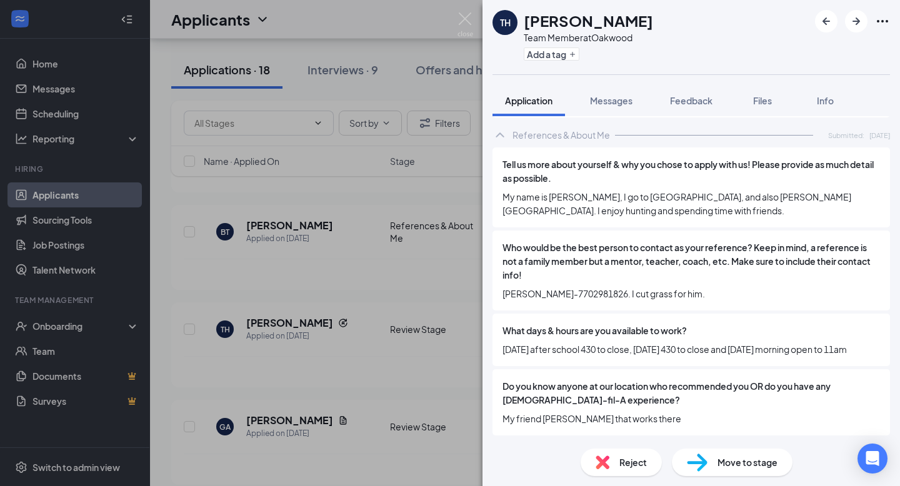
scroll to position [226, 0]
click at [448, 287] on div "TH [PERSON_NAME] Team Member at [GEOGRAPHIC_DATA] Add a tag Application Message…" at bounding box center [450, 243] width 900 height 486
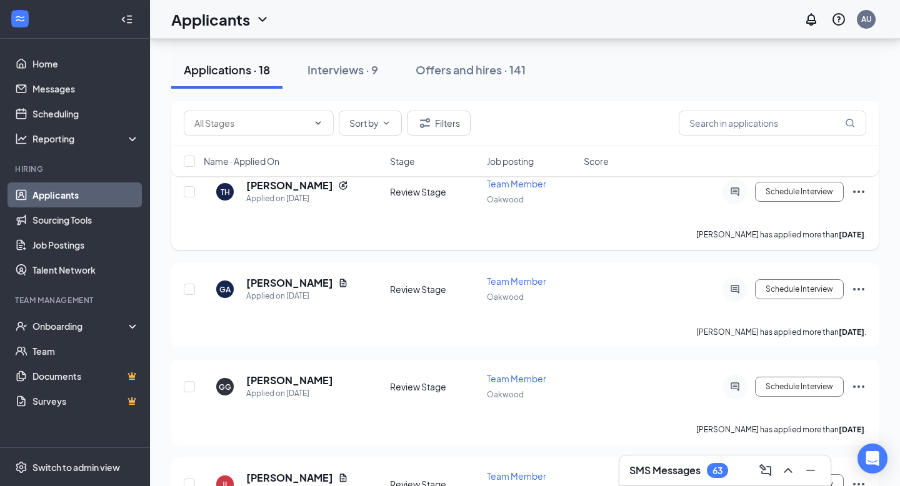
scroll to position [1507, 0]
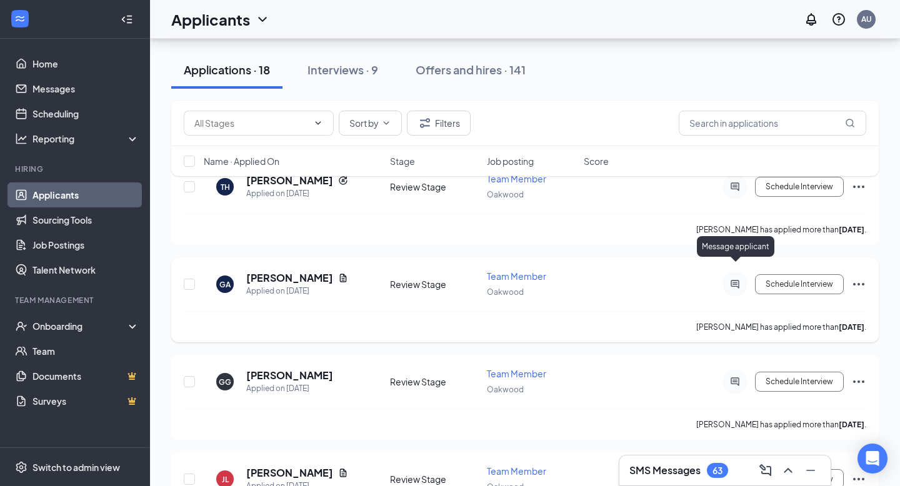
click at [735, 272] on div at bounding box center [735, 284] width 25 height 25
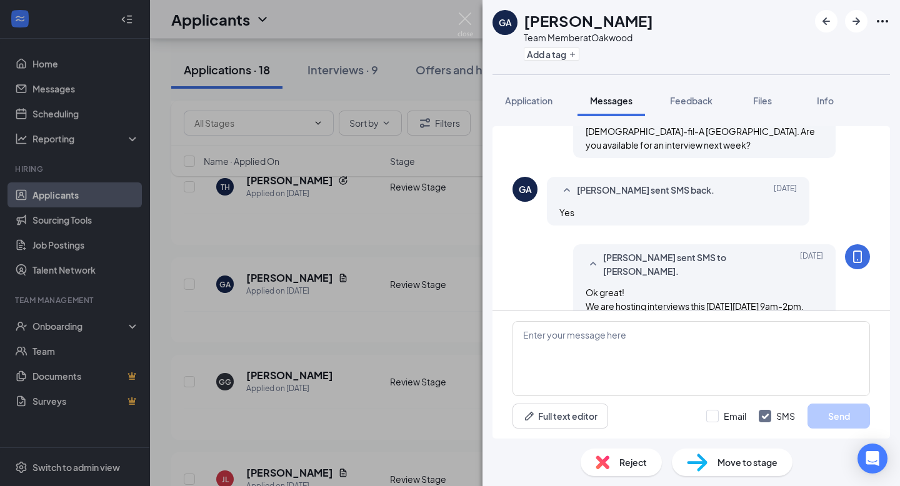
scroll to position [496, 0]
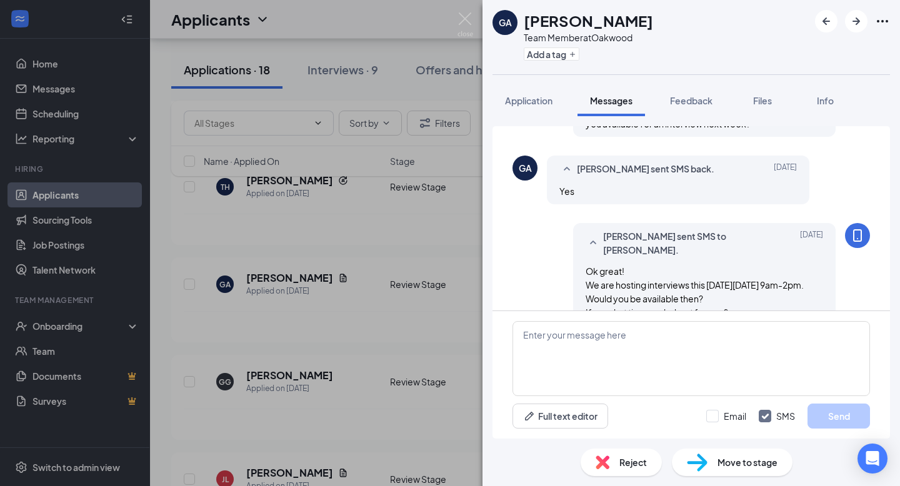
drag, startPoint x: 589, startPoint y: 242, endPoint x: 762, endPoint y: 286, distance: 178.8
click at [762, 286] on div "Ok great! We are hosting interviews this [DATE][DATE] 9am-2pm. Would you be ava…" at bounding box center [705, 291] width 238 height 55
copy span "Ok great! We are hosting interviews this [DATE][DATE] 9am-2pm. Would you be ava…"
click at [447, 271] on div "GA [PERSON_NAME] Team Member at Oakwood Add a tag Application Messages Feedback…" at bounding box center [450, 243] width 900 height 486
click at [447, 258] on div "GA [PERSON_NAME] Team Member at Oakwood Add a tag Application Messages Feedback…" at bounding box center [450, 243] width 900 height 486
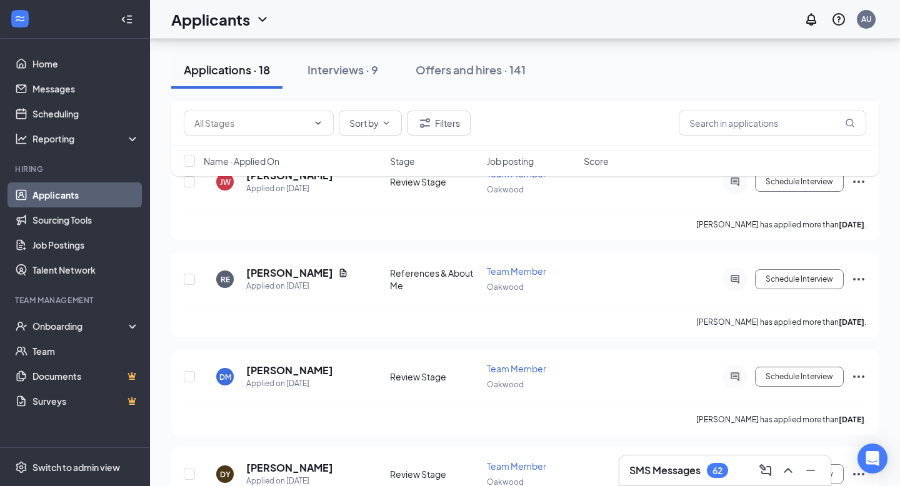
scroll to position [927, 0]
click at [733, 275] on icon "ActiveChat" at bounding box center [735, 280] width 15 height 10
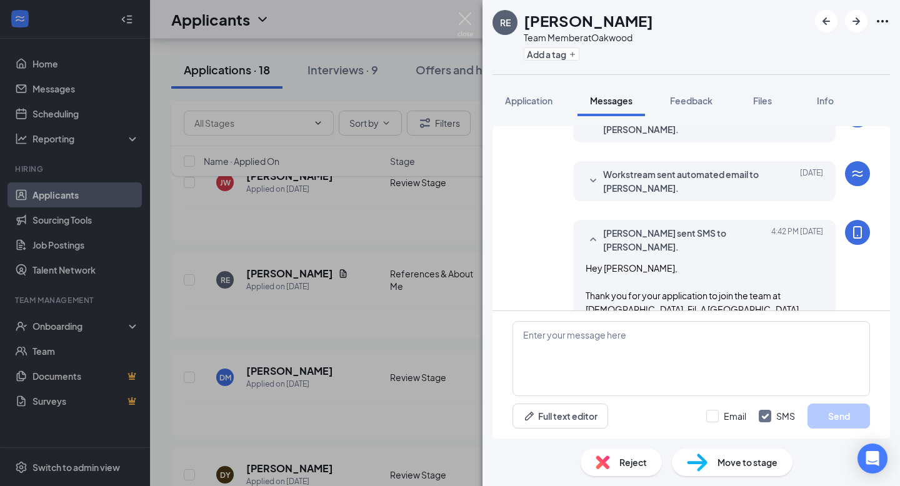
scroll to position [327, 0]
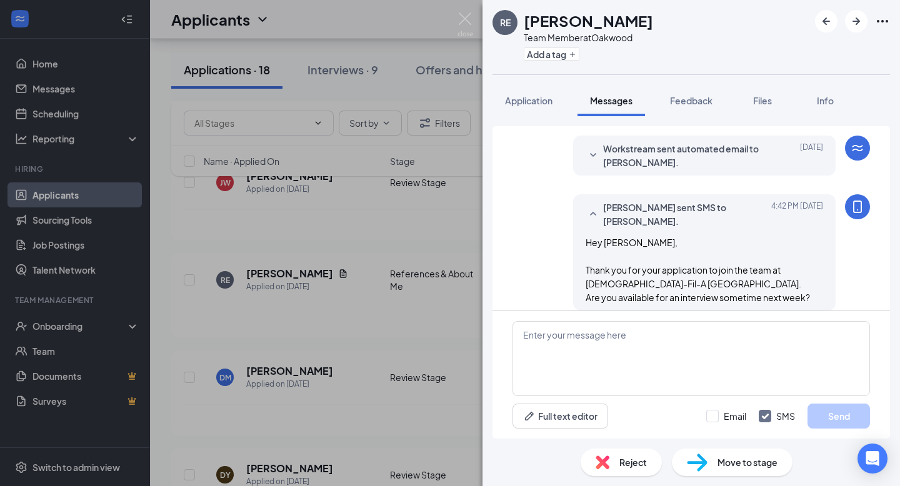
click at [398, 228] on div "RE [PERSON_NAME] Team Member at [GEOGRAPHIC_DATA] Add a tag Application Message…" at bounding box center [450, 243] width 900 height 486
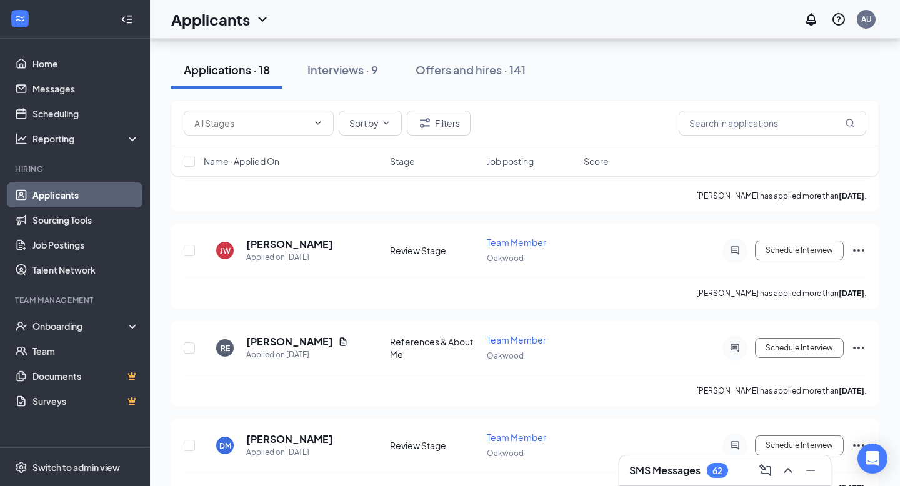
scroll to position [832, 0]
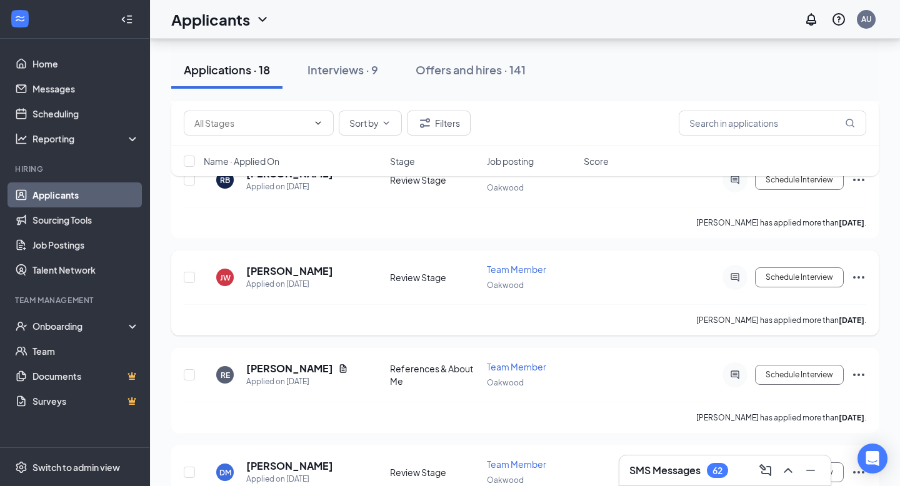
click at [750, 273] on div "Schedule Interview" at bounding box center [753, 277] width 225 height 25
click at [736, 273] on icon "ActiveChat" at bounding box center [735, 278] width 15 height 10
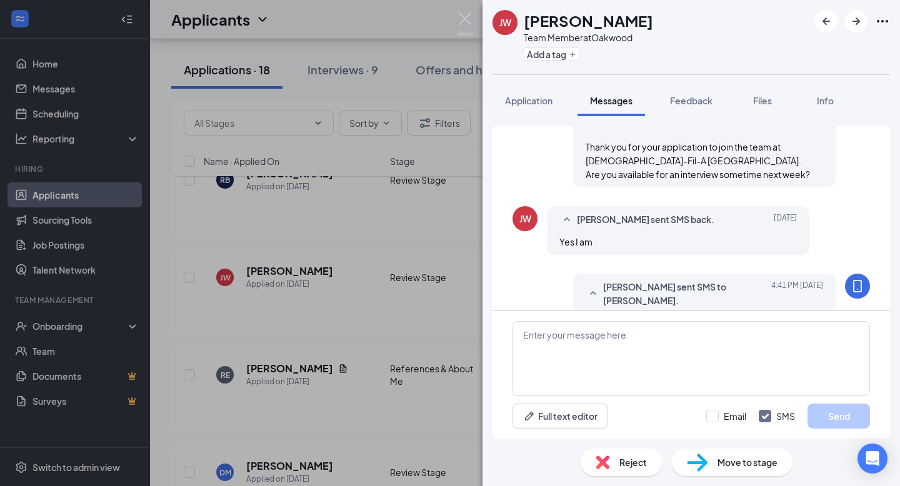
scroll to position [456, 0]
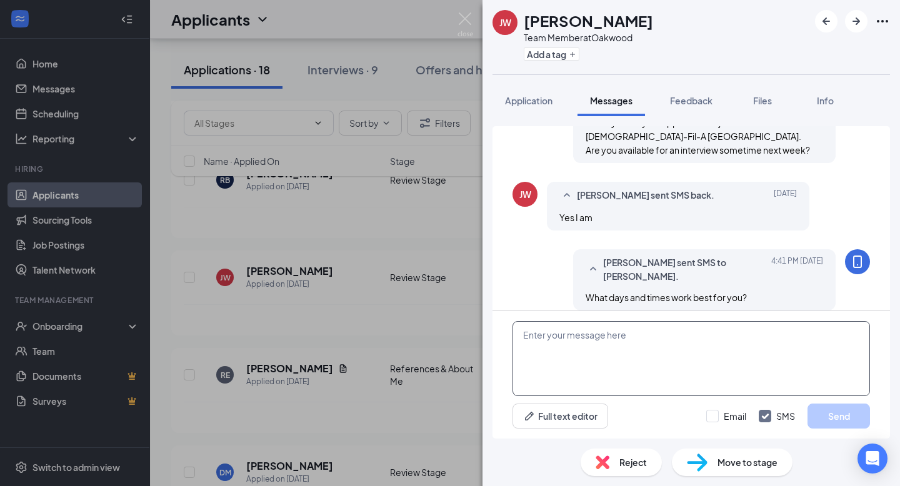
click at [550, 356] on textarea at bounding box center [692, 358] width 358 height 75
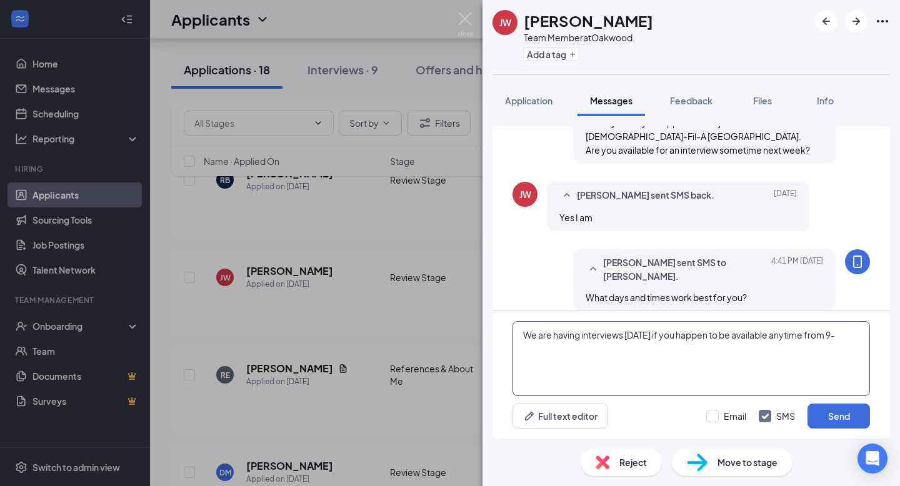
type textarea "We are having interviews [DATE] if you happen to be available anytime from 9-2"
drag, startPoint x: 582, startPoint y: 357, endPoint x: 515, endPoint y: 336, distance: 70.0
click at [515, 336] on textarea "We are having interviews [DATE] if you happen to be available anytime from 9-2" at bounding box center [692, 358] width 358 height 75
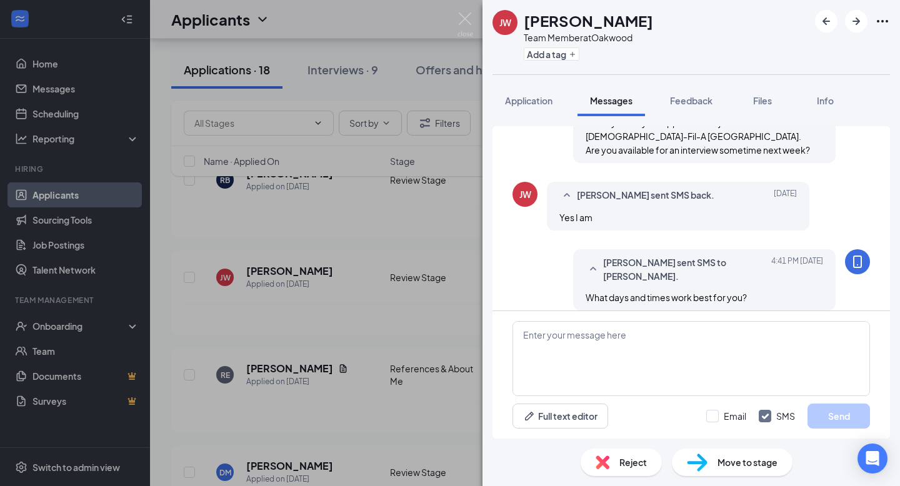
click at [416, 304] on div "[PERSON_NAME] Team Member at [GEOGRAPHIC_DATA] Add a tag Application Messages F…" at bounding box center [450, 243] width 900 height 486
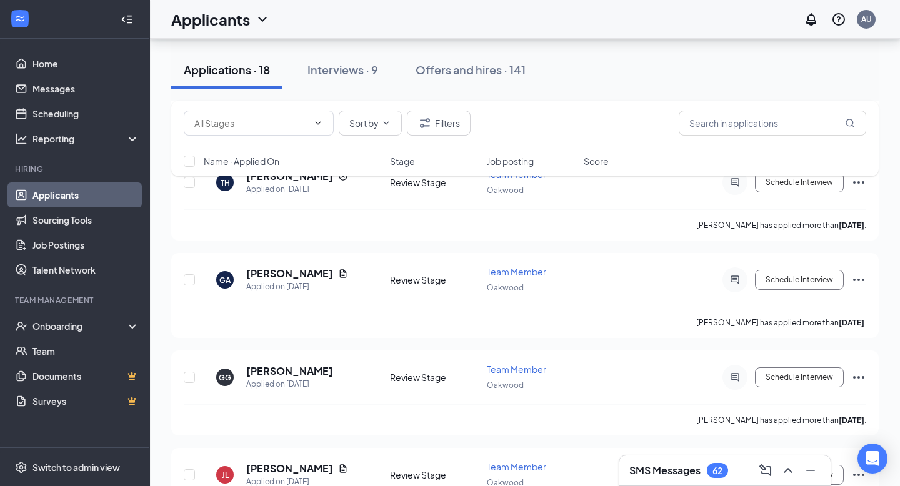
scroll to position [1557, 0]
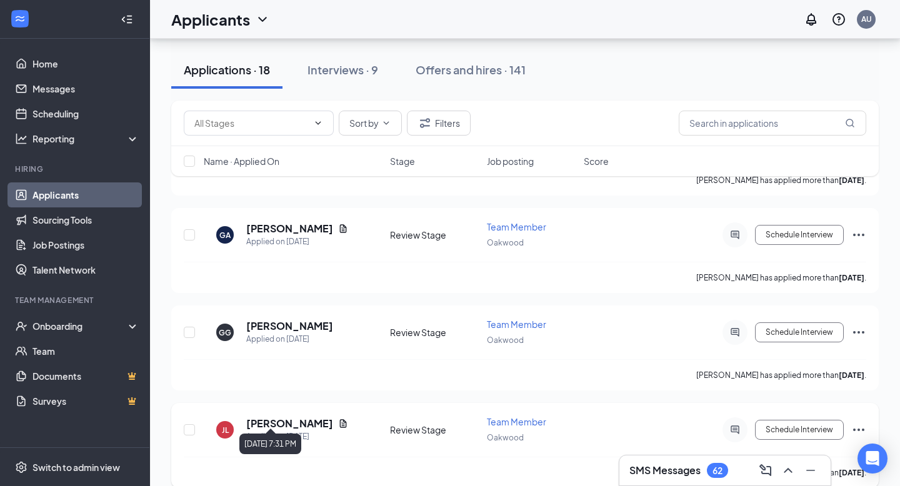
click at [253, 431] on div "Applied on [DATE]" at bounding box center [297, 437] width 102 height 13
click at [269, 417] on h5 "[PERSON_NAME]" at bounding box center [289, 424] width 87 height 14
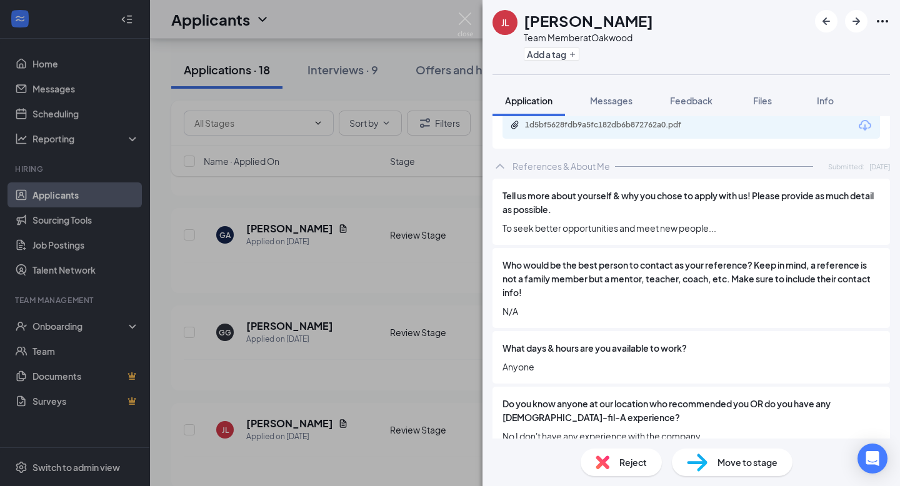
scroll to position [234, 0]
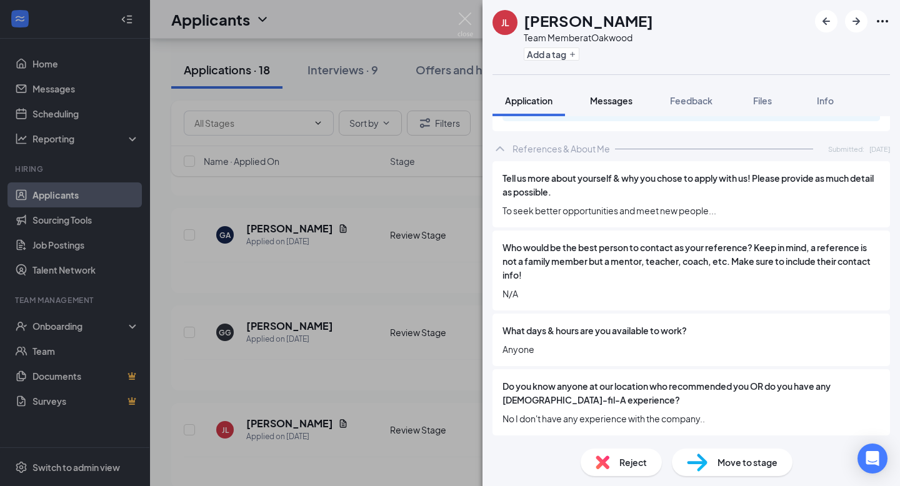
click at [611, 101] on span "Messages" at bounding box center [611, 100] width 43 height 11
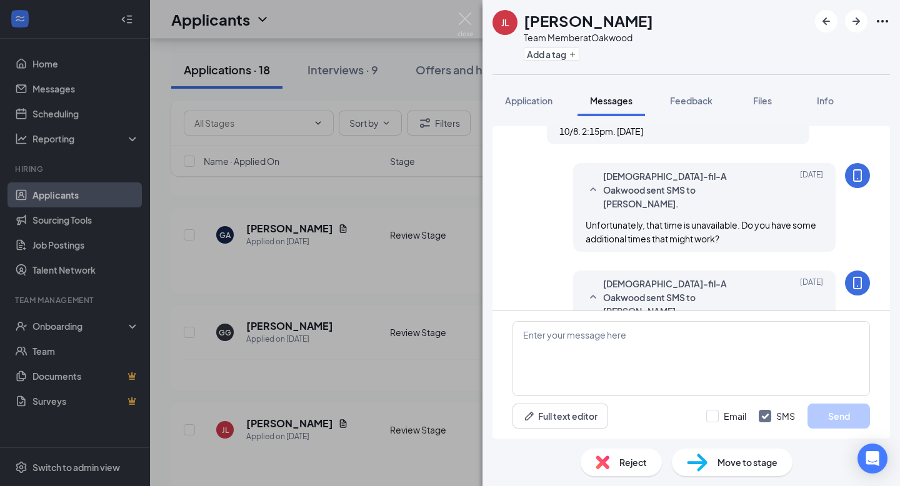
scroll to position [517, 0]
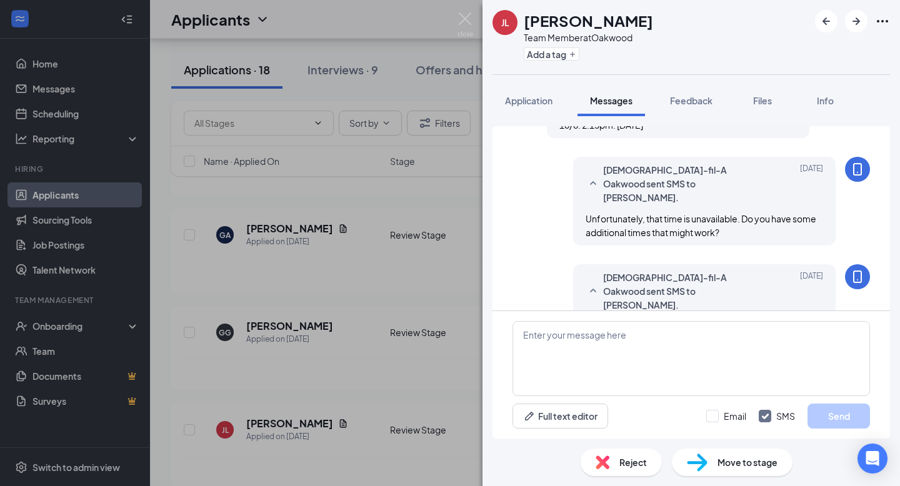
click at [443, 246] on div "[PERSON_NAME] Team Member at [GEOGRAPHIC_DATA] Add a tag Application Messages F…" at bounding box center [450, 243] width 900 height 486
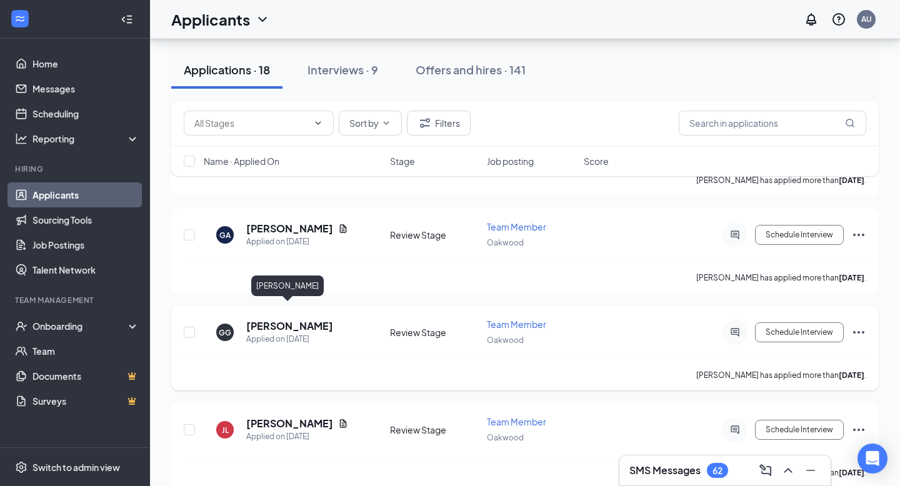
click at [288, 319] on h5 "[PERSON_NAME]" at bounding box center [289, 326] width 87 height 14
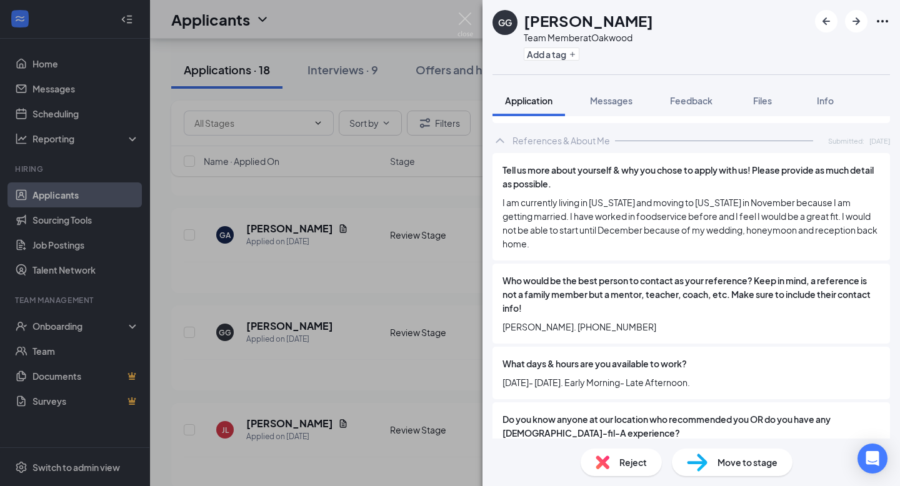
scroll to position [205, 0]
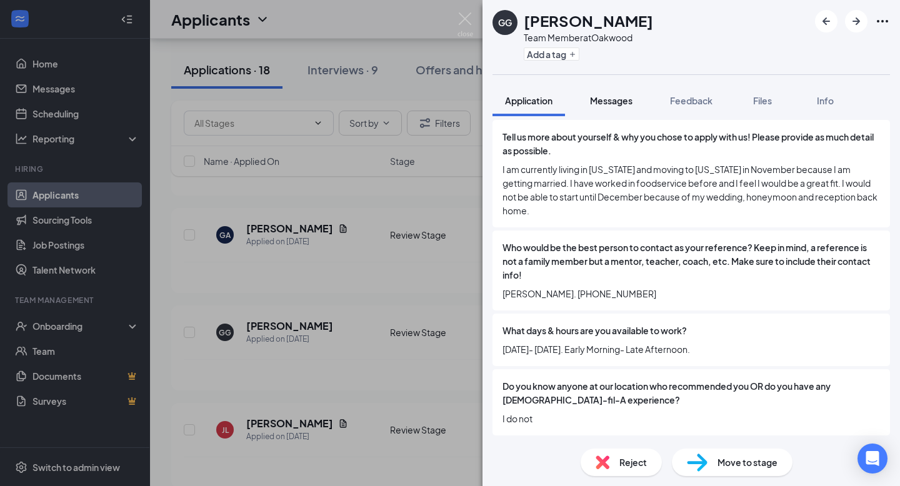
click at [608, 90] on button "Messages" at bounding box center [612, 100] width 68 height 31
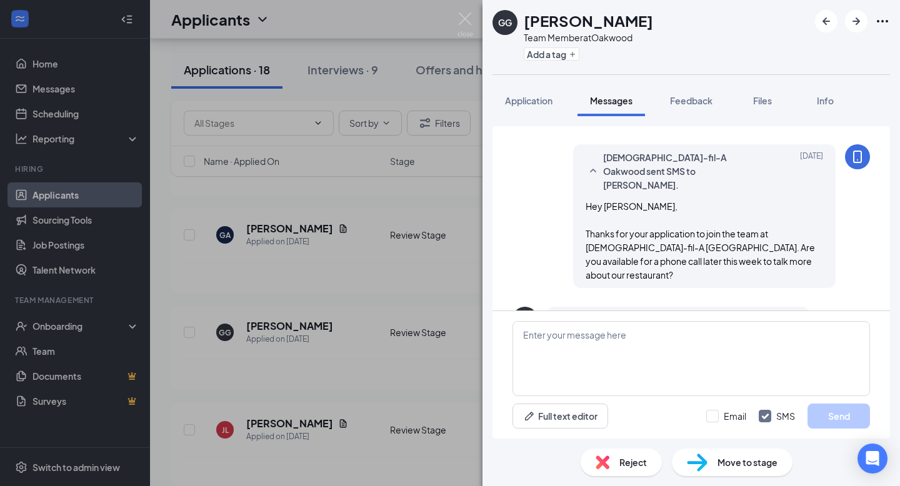
scroll to position [515, 0]
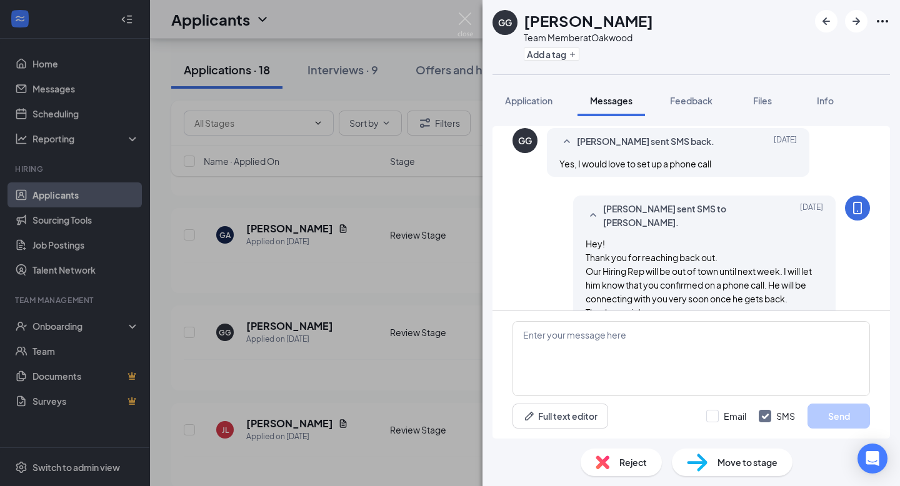
click at [416, 195] on div "[PERSON_NAME] Team Member at [GEOGRAPHIC_DATA] Add a tag Application Messages F…" at bounding box center [450, 243] width 900 height 486
